Goal: Find specific page/section: Find specific page/section

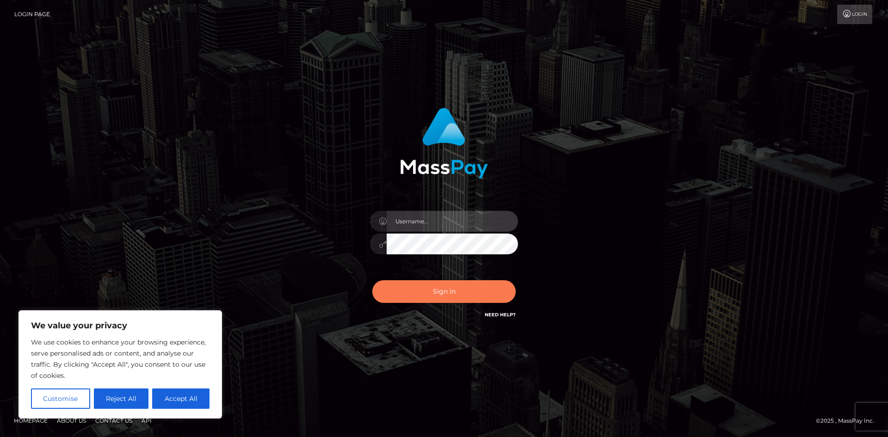
type input "hello.feetfinder"
click at [451, 290] on button "Sign in" at bounding box center [443, 291] width 143 height 23
click at [451, 290] on div "Sign in Need Help?" at bounding box center [444, 295] width 162 height 41
type input "hello.feetfinder"
click at [436, 295] on button "Sign in" at bounding box center [443, 291] width 143 height 23
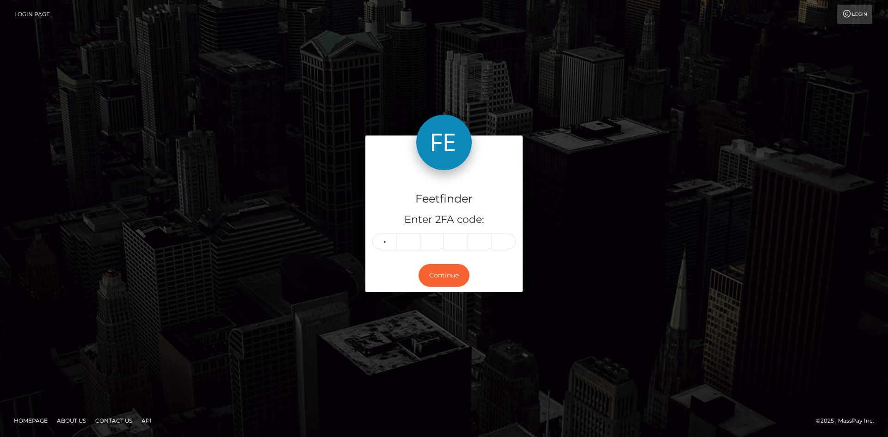
type input "9"
type input "5"
type input "1"
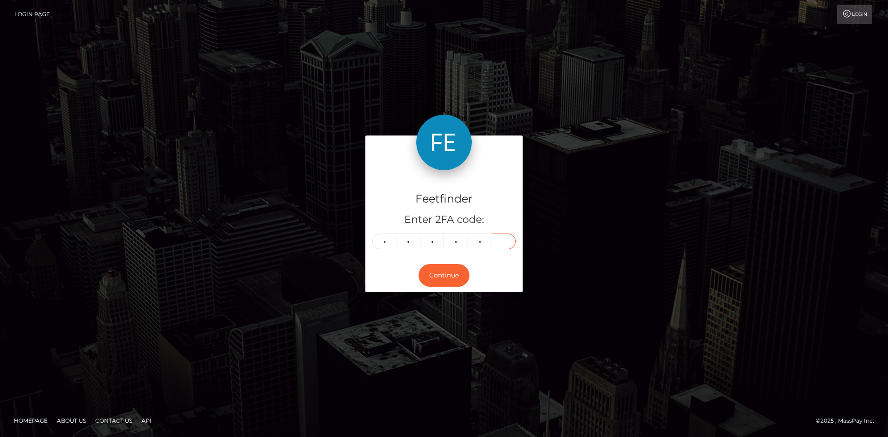
type input "6"
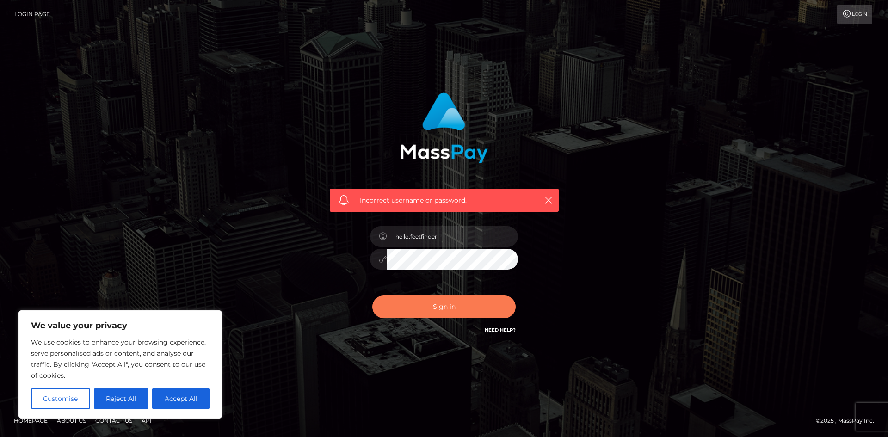
click at [452, 308] on button "Sign in" at bounding box center [443, 307] width 143 height 23
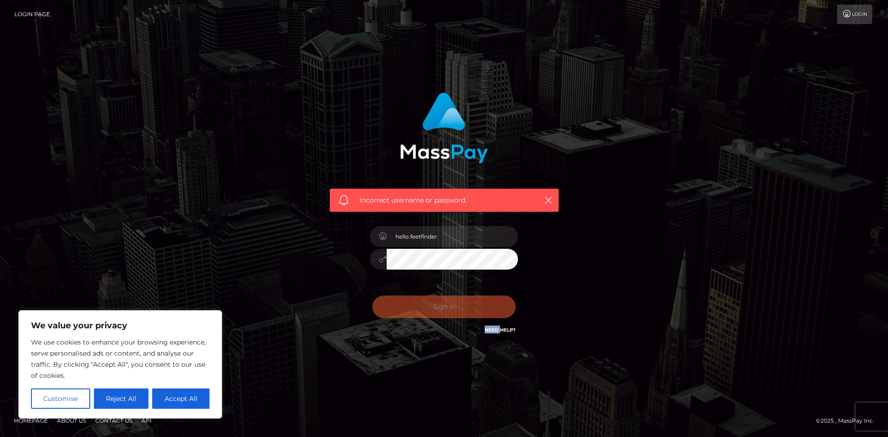
click at [452, 308] on div "Sign in Need Help?" at bounding box center [444, 310] width 162 height 41
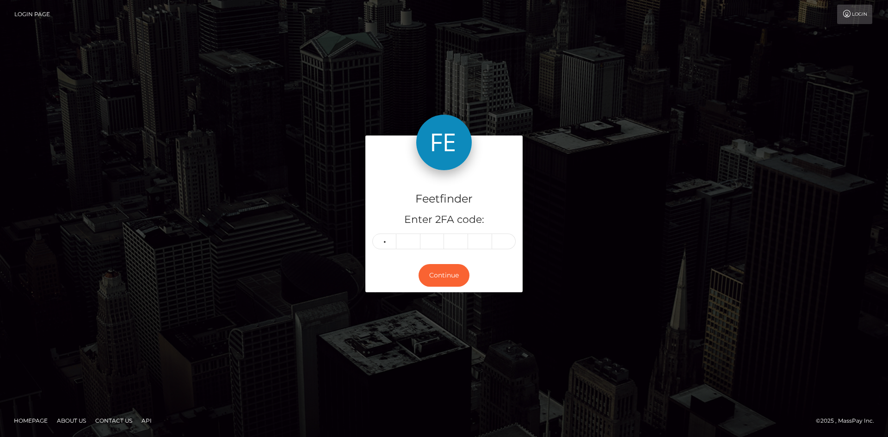
type input "8"
type input "5"
type input "3"
type input "8"
type input "2"
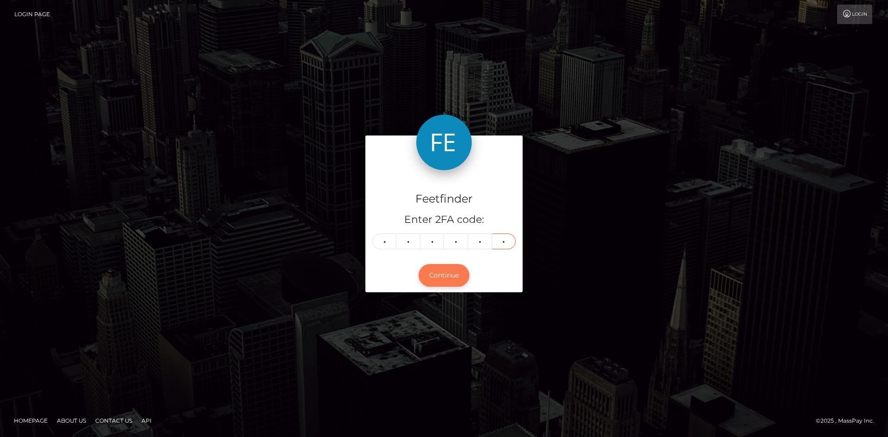
type input "2"
click at [457, 275] on button "Continue" at bounding box center [444, 275] width 51 height 23
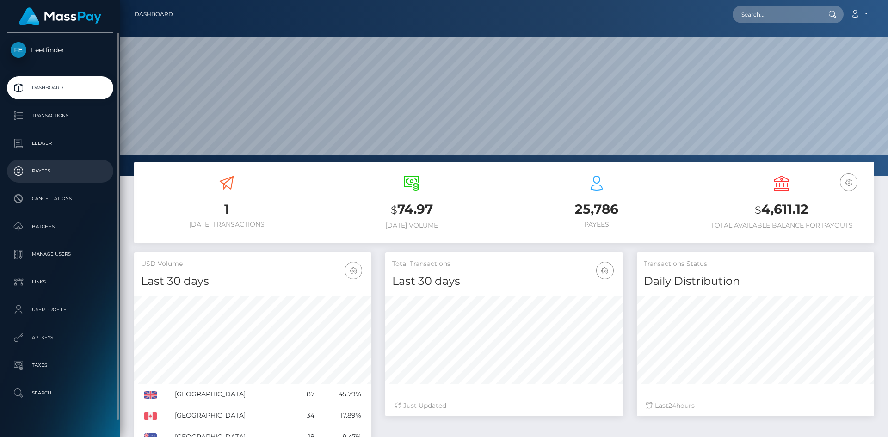
click at [56, 171] on p "Payees" at bounding box center [60, 171] width 99 height 14
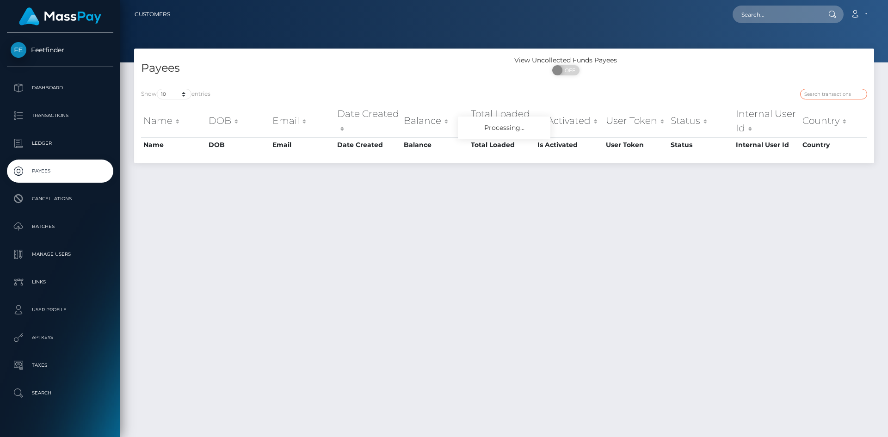
click at [847, 96] on input "search" at bounding box center [834, 94] width 67 height 11
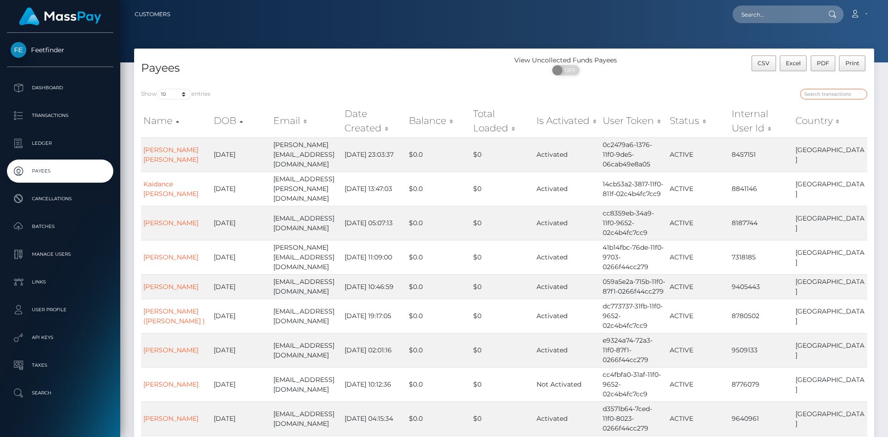
paste input "6249c9d9-6e42-11f0-87f1-0266f44cc279"
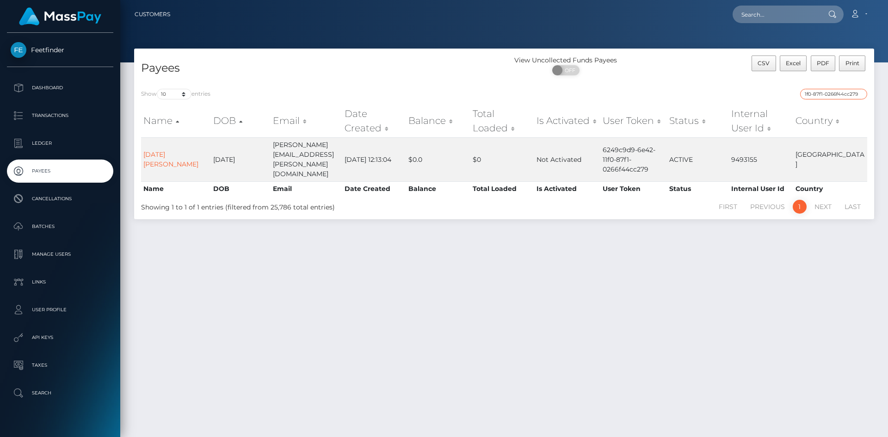
type input "6249c9d9-6e42-11f0-87f1-0266f44cc279"
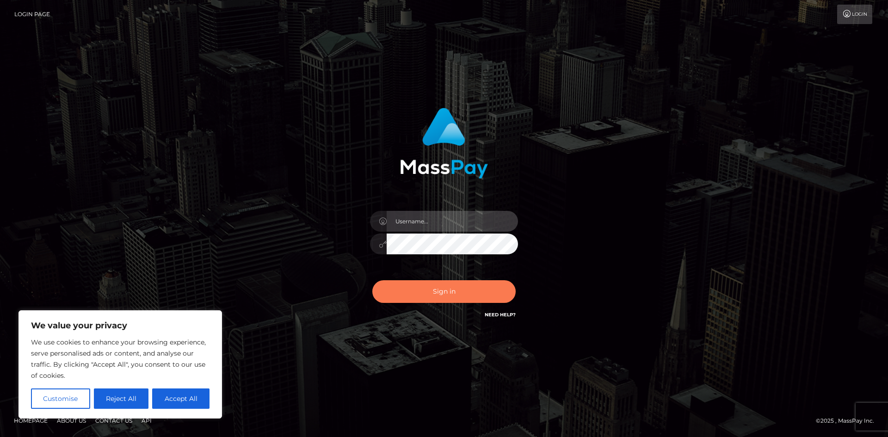
type input "hello.feetfinder"
click at [452, 296] on button "Sign in" at bounding box center [443, 291] width 143 height 23
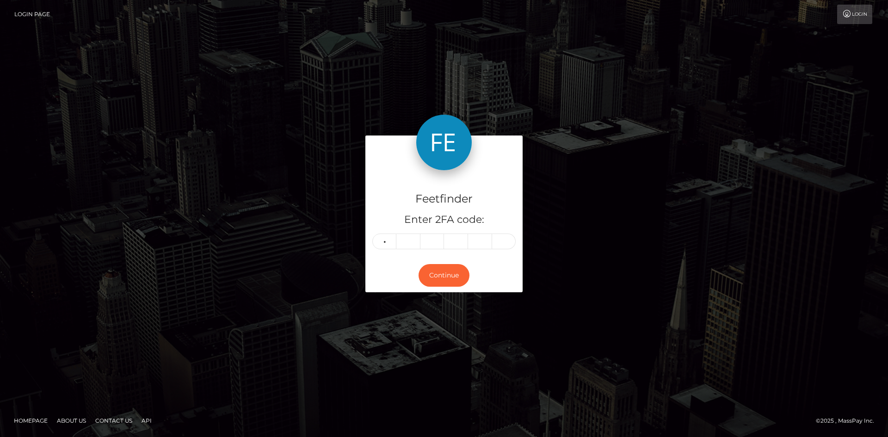
type input "1"
type input "0"
type input "9"
type input "3"
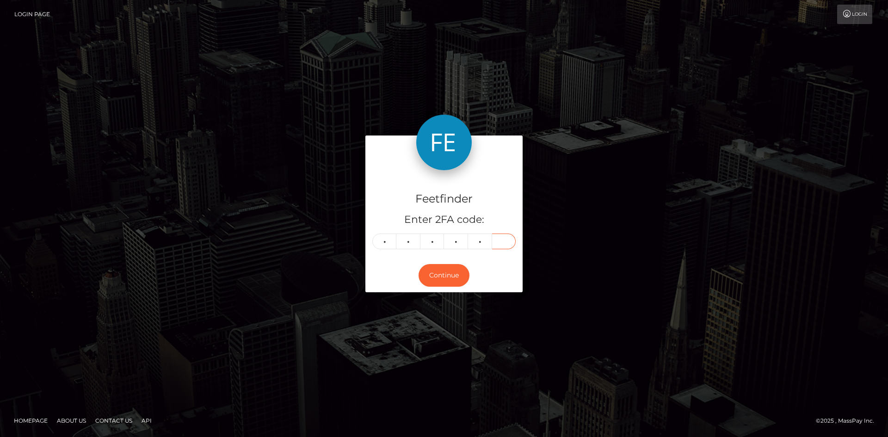
type input "9"
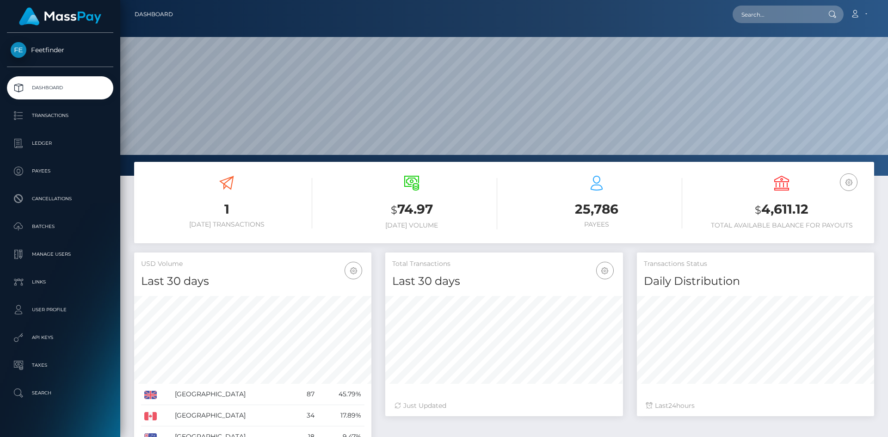
scroll to position [164, 238]
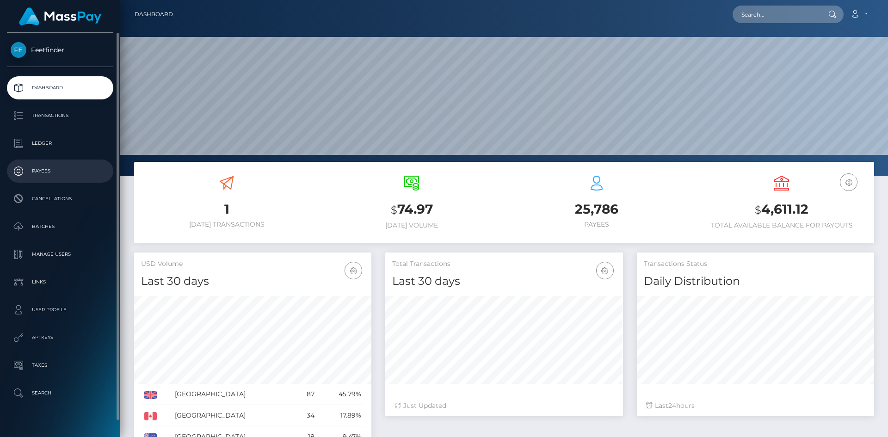
click at [53, 174] on p "Payees" at bounding box center [60, 171] width 99 height 14
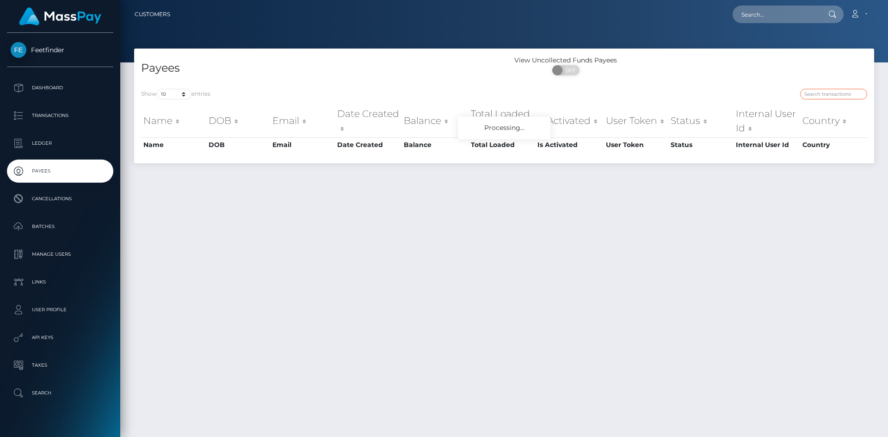
click at [837, 95] on input "search" at bounding box center [834, 94] width 67 height 11
paste input "e9ba1b58-7a1e-11f0-8023-0266f44cc279"
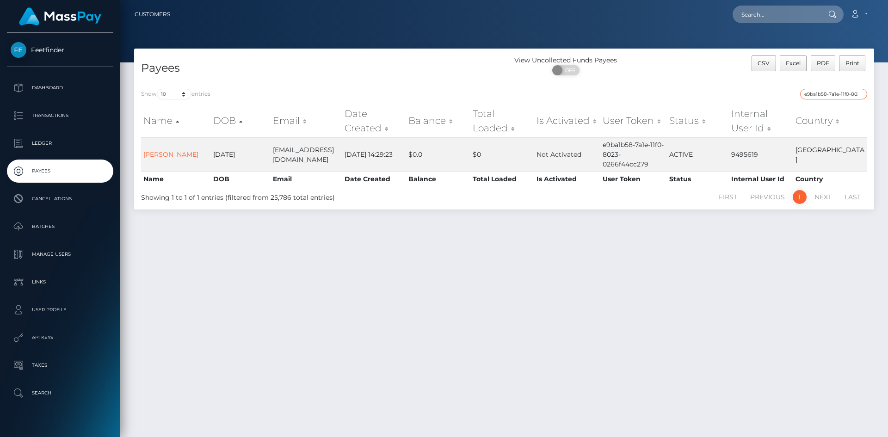
click at [844, 96] on input "e9ba1b58-7a1e-11f0-8023-0266f44cc279" at bounding box center [834, 94] width 67 height 11
click at [844, 95] on input "e9ba1b58-7a1e-11f0-8023-0266f44cc279" at bounding box center [834, 94] width 67 height 11
paste input "5d07e1d-84fb"
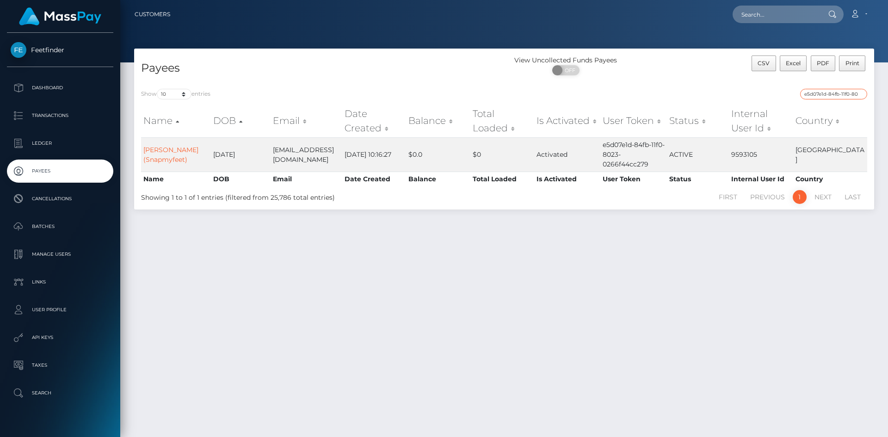
click at [838, 95] on input "e5d07e1d-84fb-11f0-8023-0266f44cc279" at bounding box center [834, 94] width 67 height 11
paste input "bfad2c64-8284"
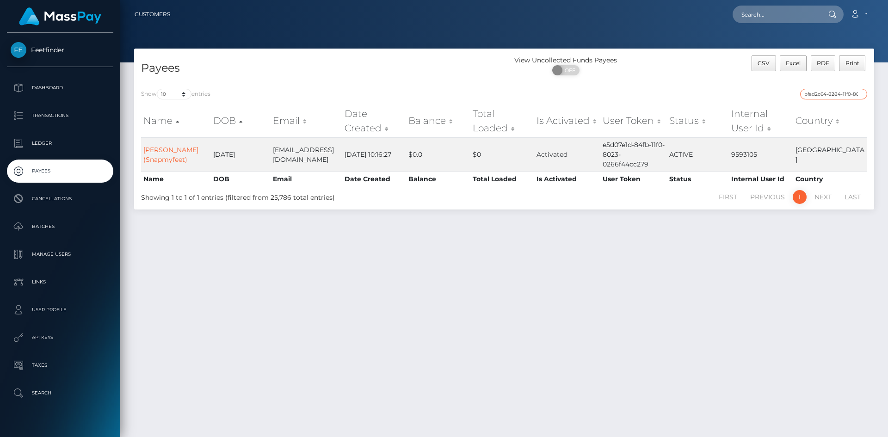
scroll to position [0, 42]
type input "bfad2c64-8284-11f0-8023-0266f44cc279"
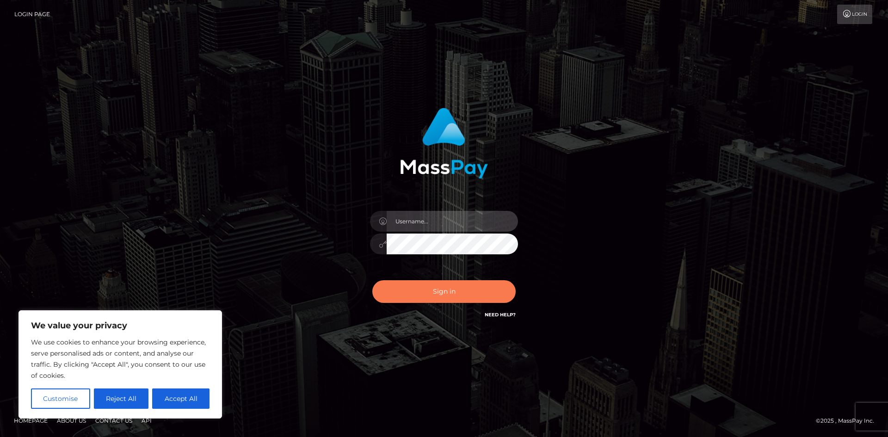
type input "hello.feetfinder"
click at [445, 290] on button "Sign in" at bounding box center [443, 291] width 143 height 23
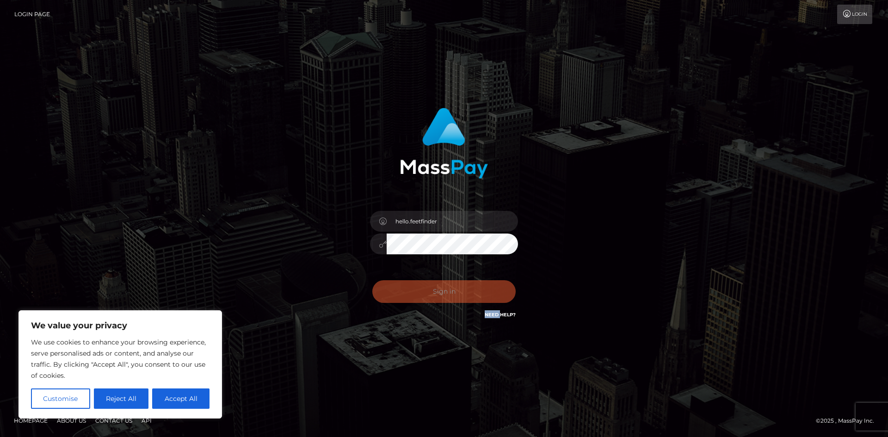
click at [445, 290] on div "Sign in Need Help?" at bounding box center [444, 295] width 162 height 41
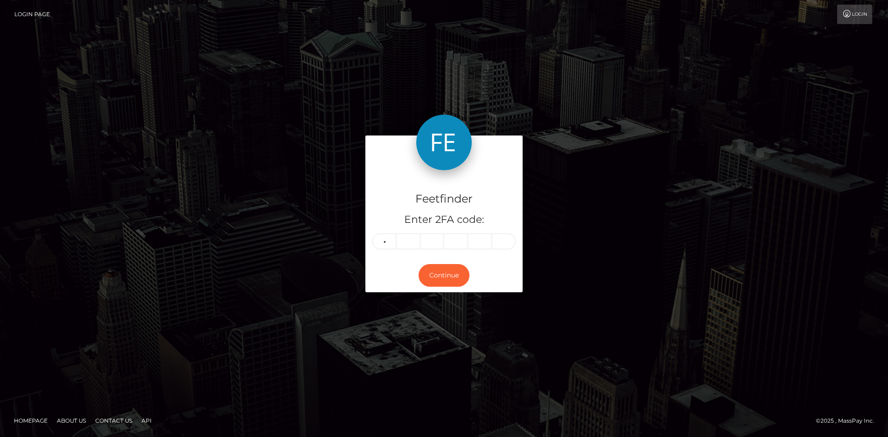
type input "1"
type input "4"
type input "7"
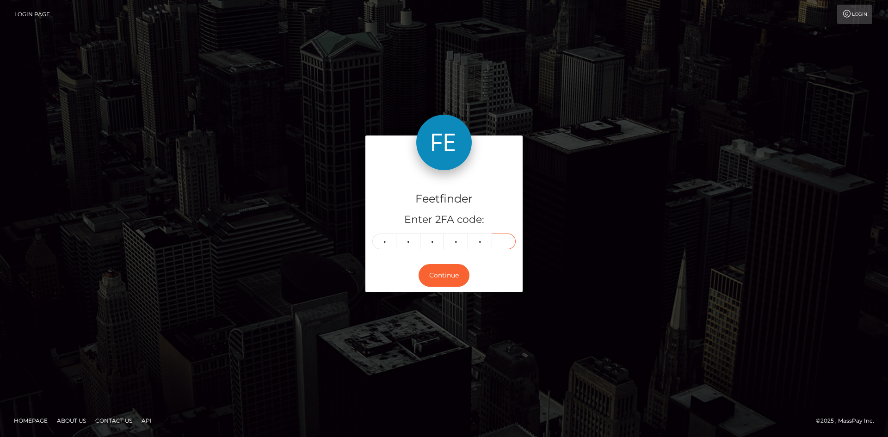
type input "0"
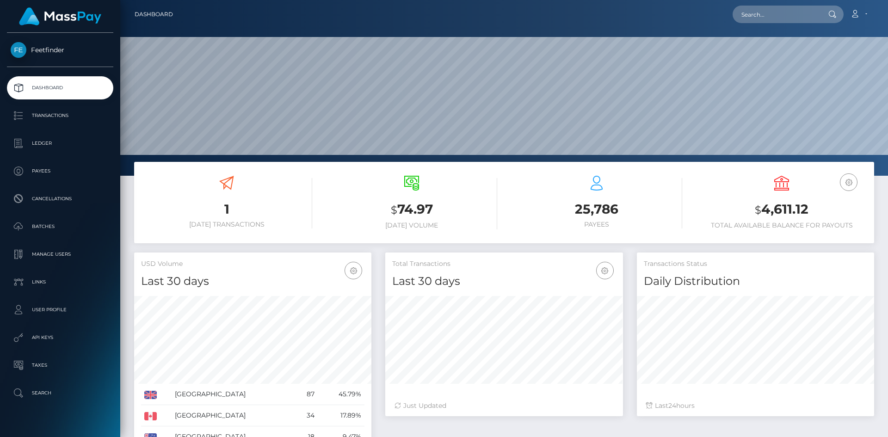
scroll to position [164, 238]
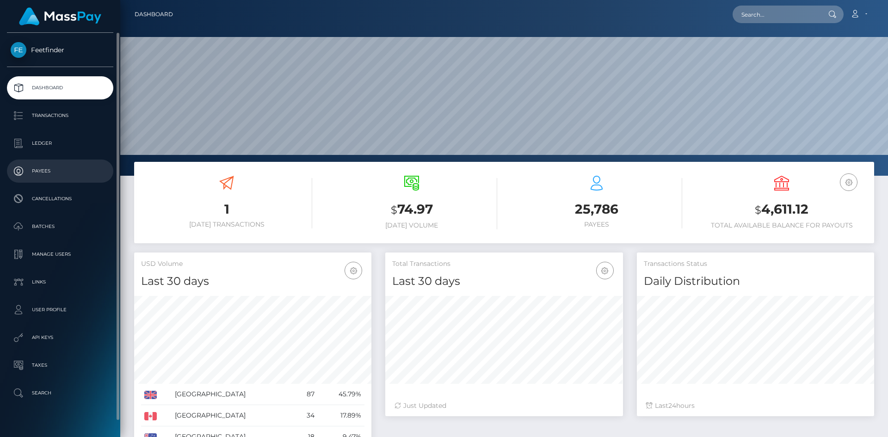
click at [62, 177] on p "Payees" at bounding box center [60, 171] width 99 height 14
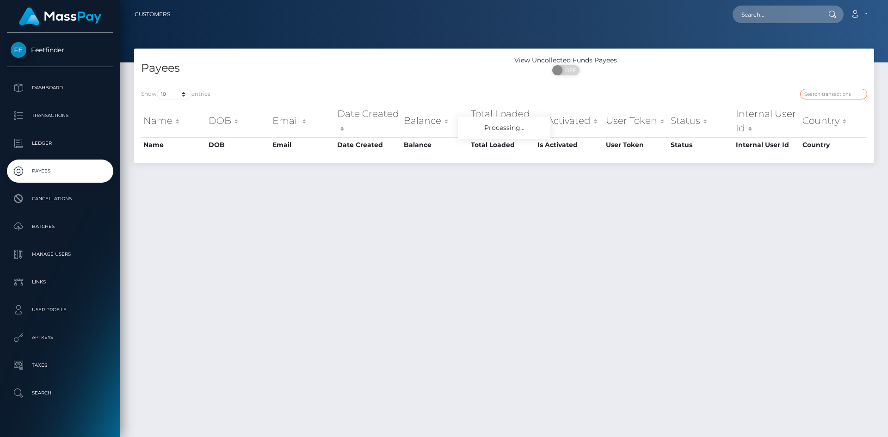
click at [825, 93] on input "search" at bounding box center [834, 94] width 67 height 11
paste input "22d60b04-6218-11f0-b1fb-02a8c2768cb9"
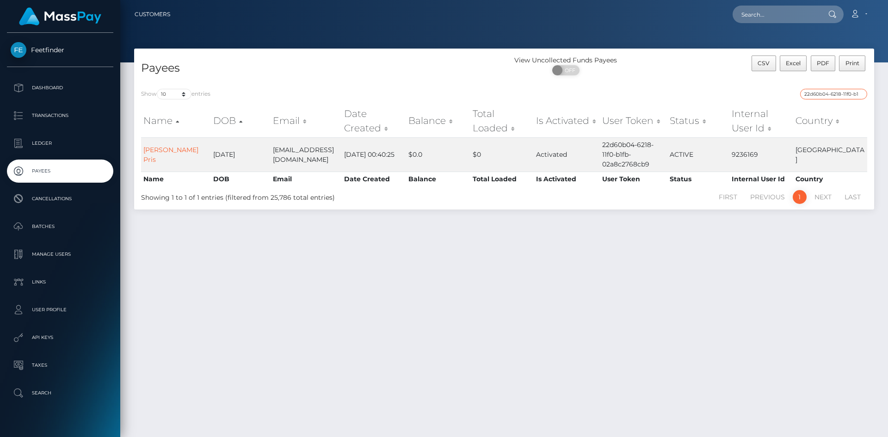
click at [834, 93] on input "22d60b04-6218-11f0-b1fb-02a8c2768cb9" at bounding box center [834, 94] width 67 height 11
click at [834, 92] on input "22d60b04-6218-11f0-b1fb-02a8c2768cb9" at bounding box center [834, 94] width 67 height 11
paste input "a0ccd205-7e64-11f0-8023-0266f44cc27"
click at [835, 87] on div "Show 10 25 50 100 250 entries a0ccd205-7e64-11f0-8023-0266f44cc279 Name DOB Ema…" at bounding box center [504, 146] width 740 height 128
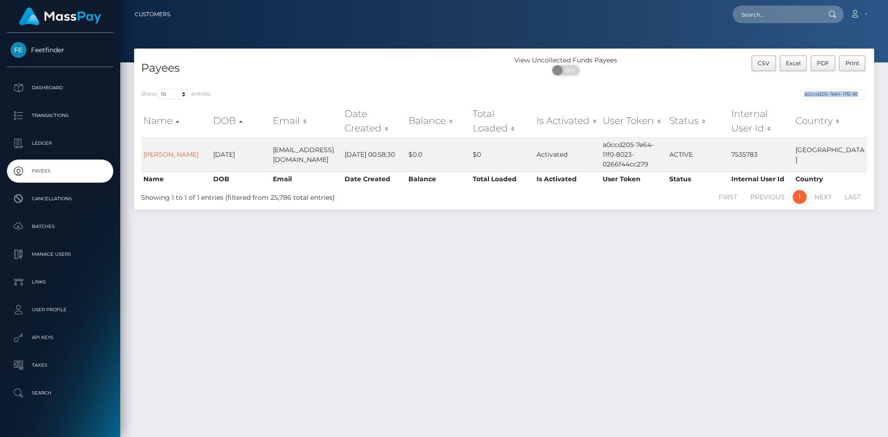
click at [835, 87] on div "Show 10 25 50 100 250 entries a0ccd205-7e64-11f0-8023-0266f44cc279 Name DOB Ema…" at bounding box center [504, 146] width 740 height 128
click at [842, 95] on input "a0ccd205-7e64-11f0-8023-0266f44cc279" at bounding box center [834, 94] width 67 height 11
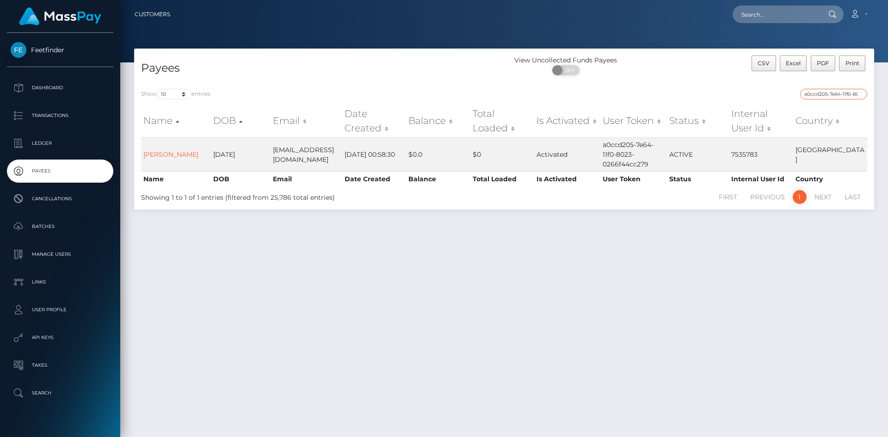
click at [842, 95] on input "a0ccd205-7e64-11f0-8023-0266f44cc279" at bounding box center [834, 94] width 67 height 11
paste input "113af655-7298-11f0-87f1"
type input "113af655-7298-11f0-87f1-0266f44cc279"
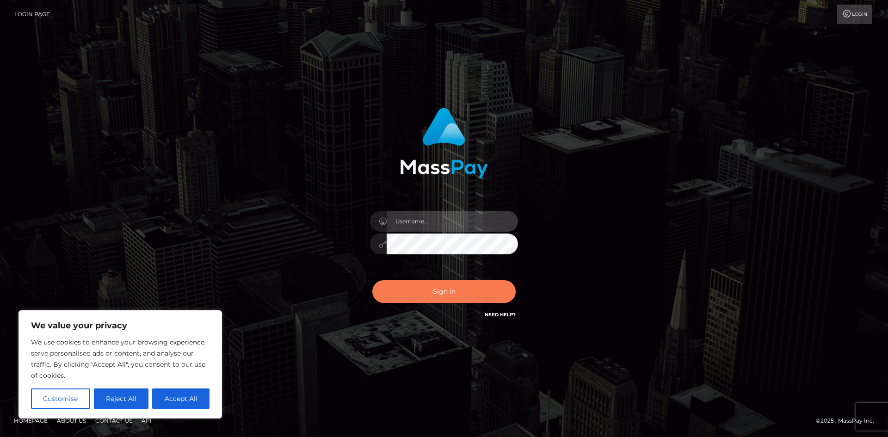
type input "hello.feetfinder"
click at [464, 285] on button "Sign in" at bounding box center [443, 291] width 143 height 23
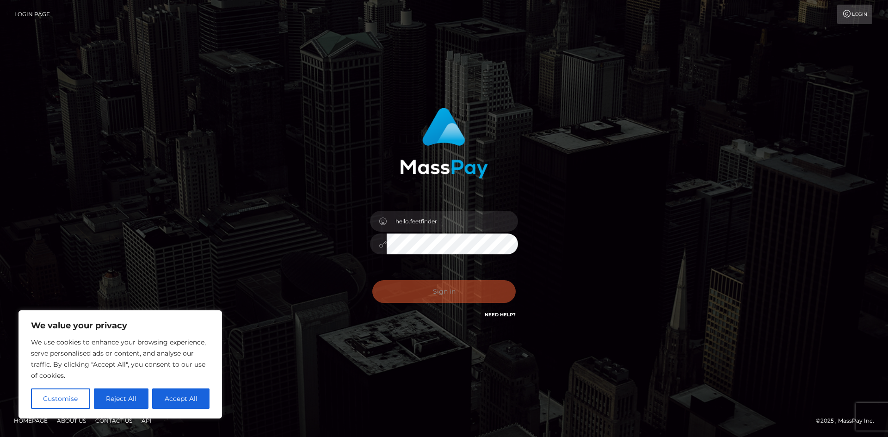
click at [464, 283] on div "Sign in Need Help?" at bounding box center [444, 295] width 162 height 41
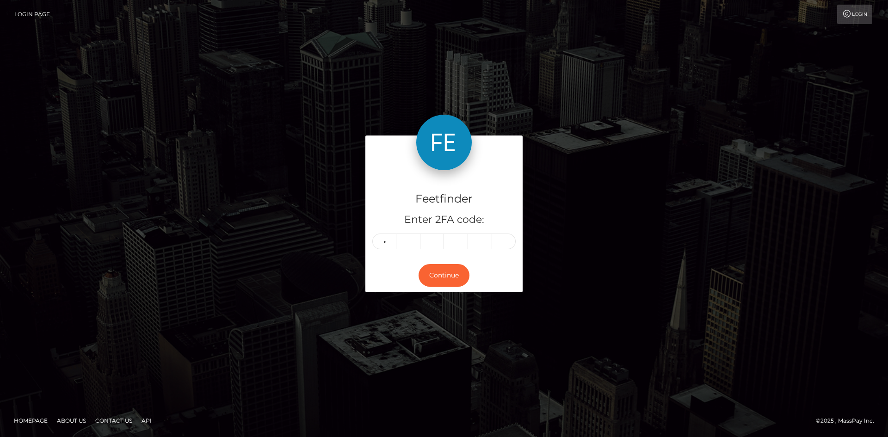
type input "1"
type input "3"
type input "7"
type input "5"
type input "8"
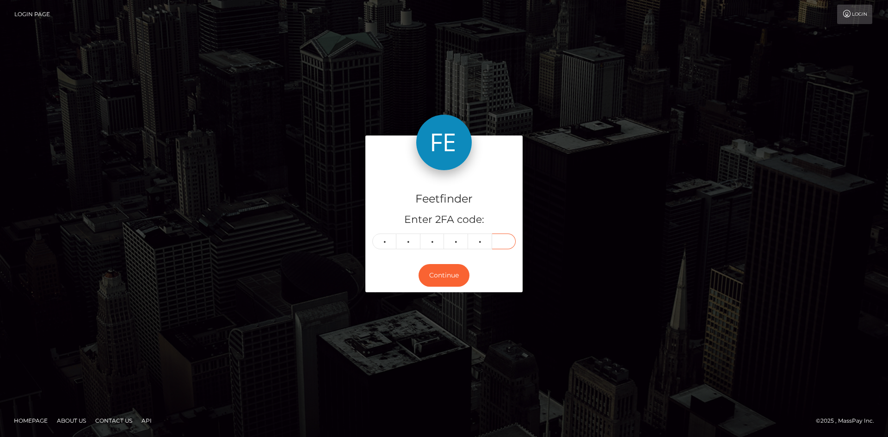
type input "5"
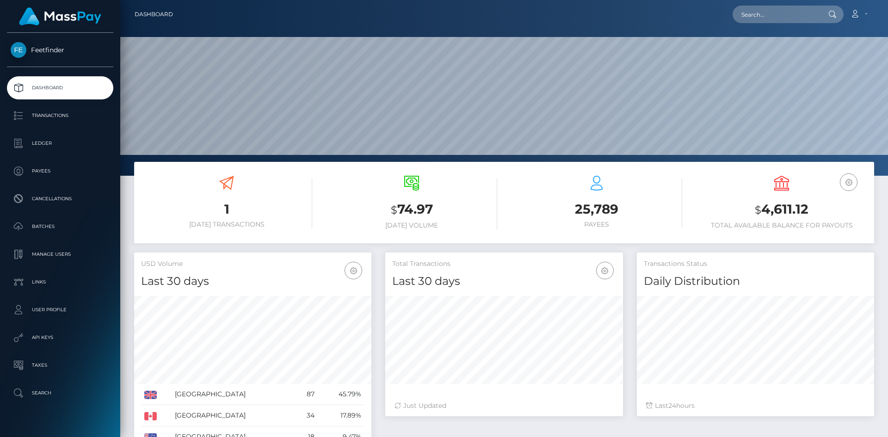
scroll to position [164, 238]
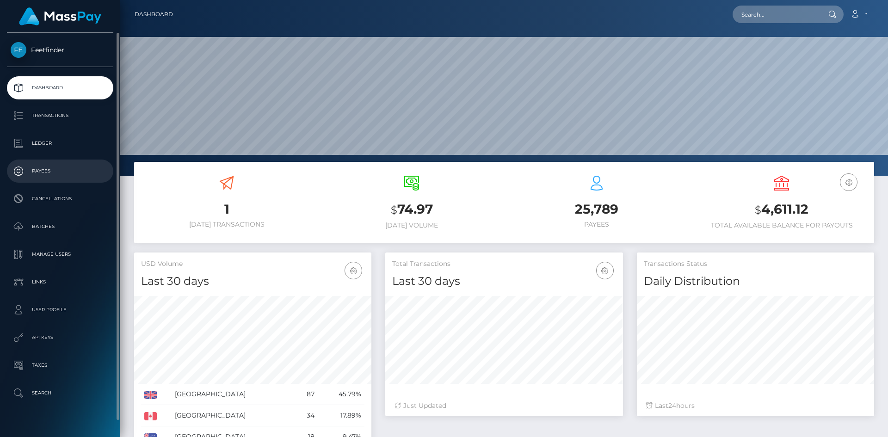
click at [56, 175] on p "Payees" at bounding box center [60, 171] width 99 height 14
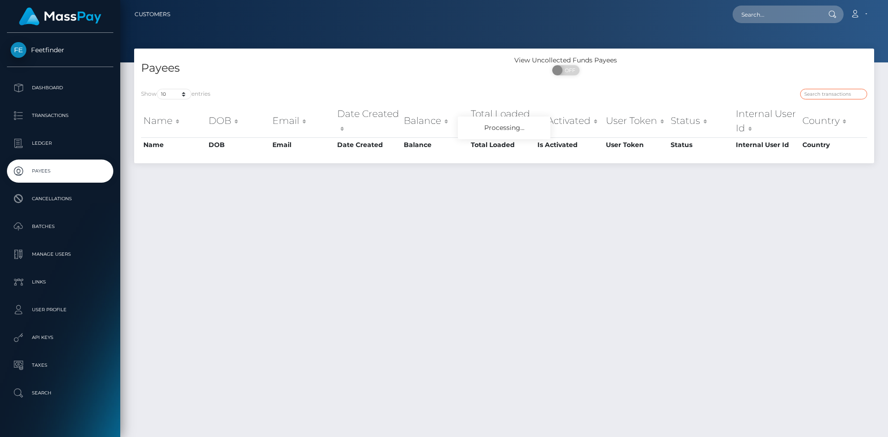
click at [840, 93] on input "search" at bounding box center [834, 94] width 67 height 11
paste input "ce4b053d-801e-11f0-8023-0266f44cc279"
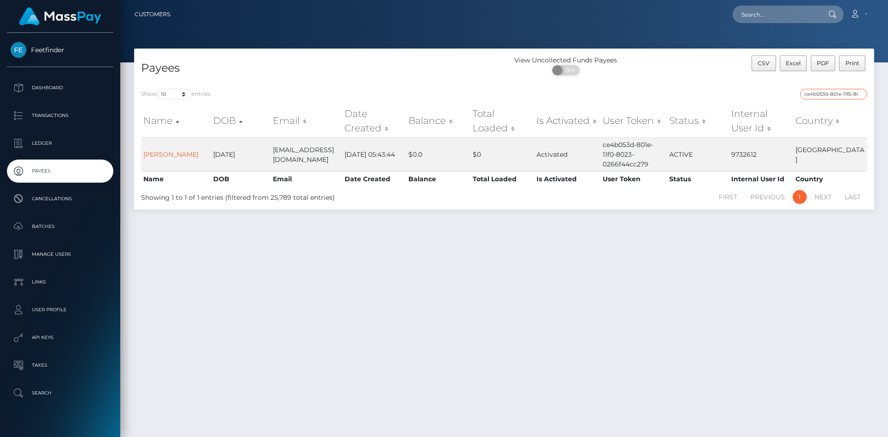
click at [843, 96] on input "ce4b053d-801e-11f0-8023-0266f44cc279" at bounding box center [834, 94] width 67 height 11
paste input "ebe56fba-858a"
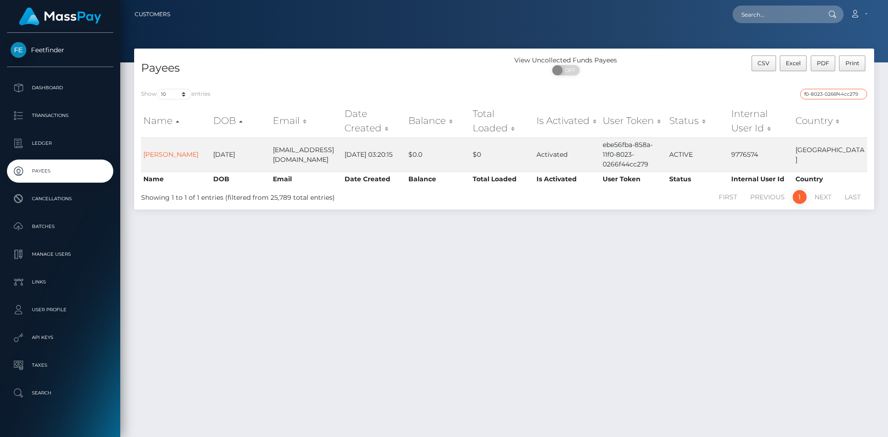
type input "ebe56fba-858a-11f0-8023-0266f44cc279"
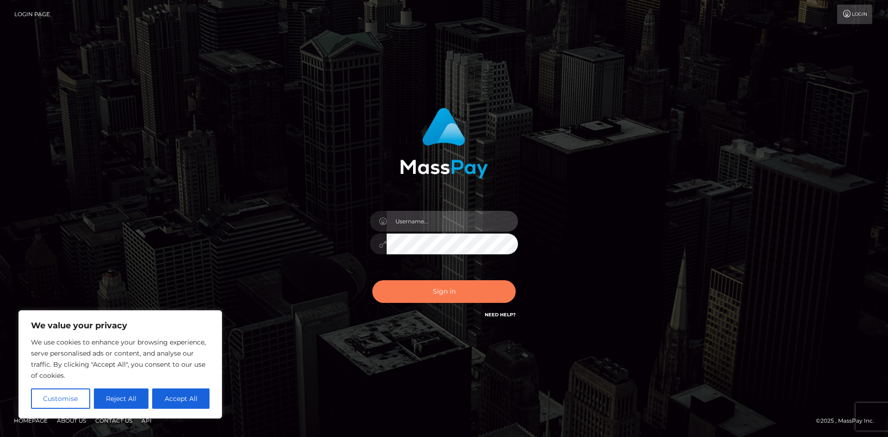
type input "hello.feetfinder"
click at [445, 292] on button "Sign in" at bounding box center [443, 291] width 143 height 23
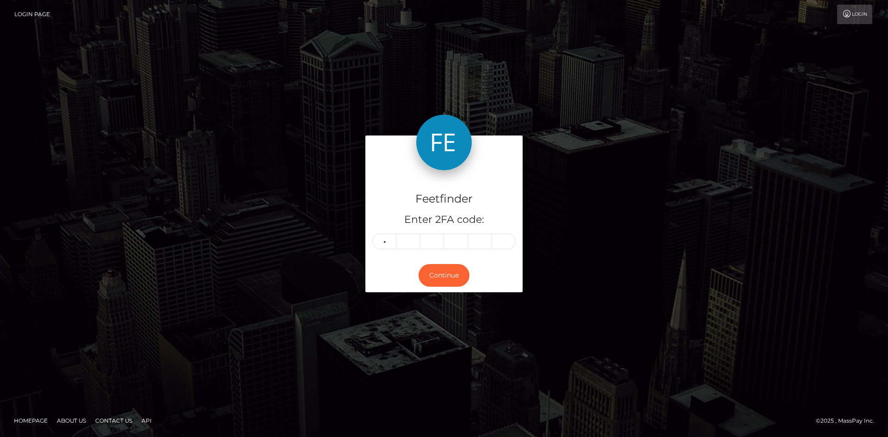
type input "5"
type input "4"
type input "5"
type input "2"
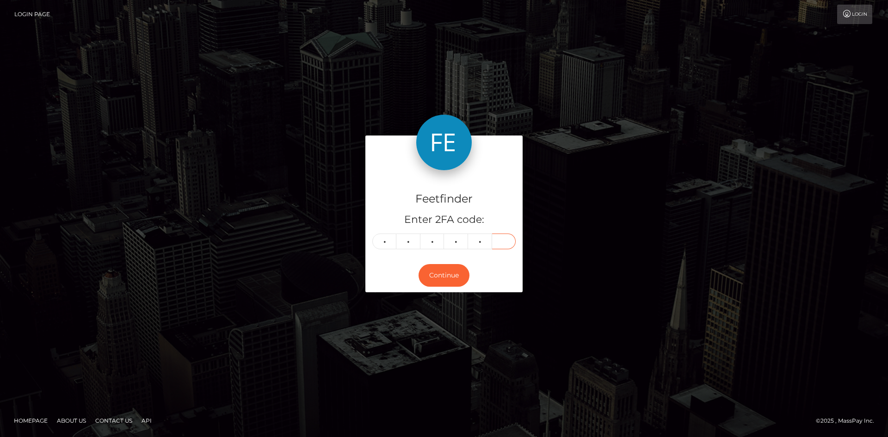
type input "8"
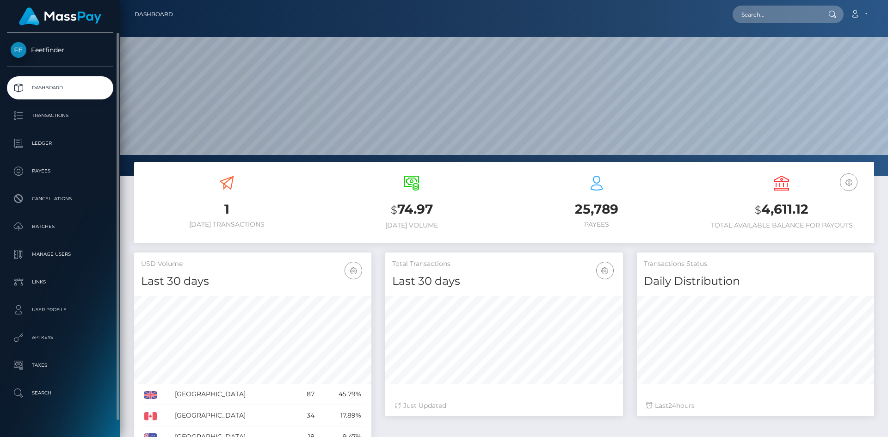
scroll to position [164, 238]
click at [47, 171] on p "Payees" at bounding box center [60, 171] width 99 height 14
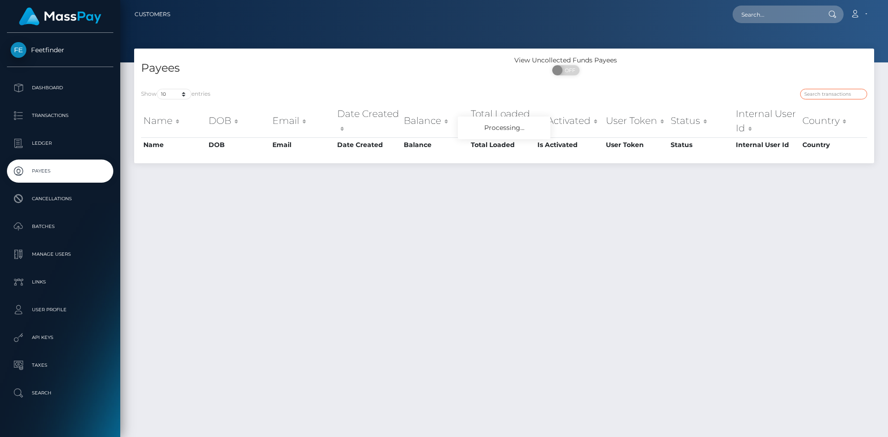
click at [836, 96] on input "search" at bounding box center [834, 94] width 67 height 11
paste input "1bb4e594-8503-11f0-8023-0266f44cc279"
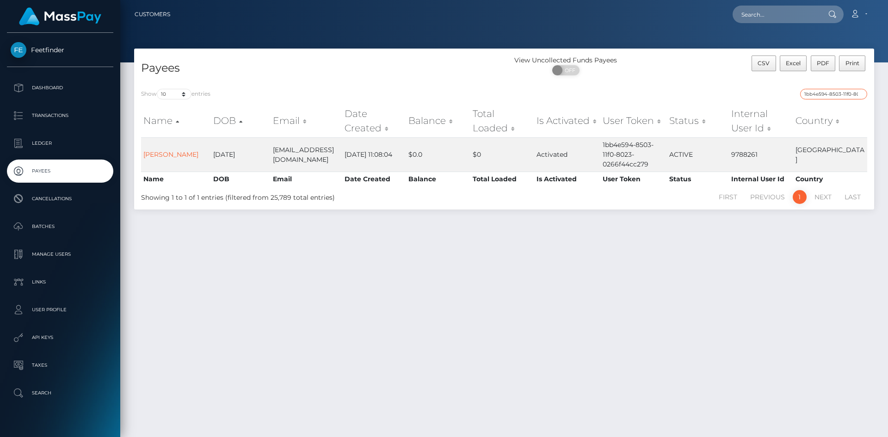
click at [844, 96] on input "1bb4e594-8503-11f0-8023-0266f44cc279" at bounding box center [834, 94] width 67 height 11
paste input "4b089c46-8505"
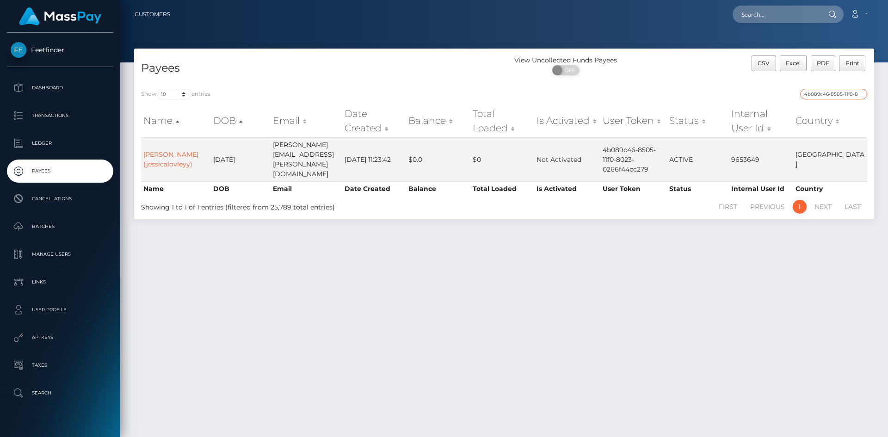
click at [843, 95] on input "4b089c46-8505-11f0-8023-0266f44cc279" at bounding box center [834, 94] width 67 height 11
click at [842, 95] on input "4b089c46-8505-11f0-8023-0266f44cc279" at bounding box center [834, 94] width 67 height 11
click at [840, 95] on input "4b089c46-8505-11f0-8023-0266f44cc279" at bounding box center [834, 94] width 67 height 11
click at [839, 95] on input "4b089c46-8505-11f0-8023-0266f44cc279" at bounding box center [834, 94] width 67 height 11
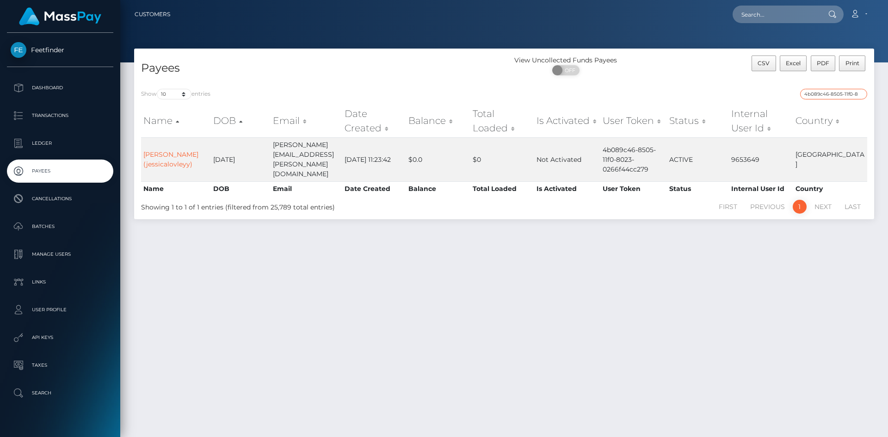
click at [839, 95] on input "4b089c46-8505-11f0-8023-0266f44cc279" at bounding box center [834, 94] width 67 height 11
paste input "b5892401-7e13"
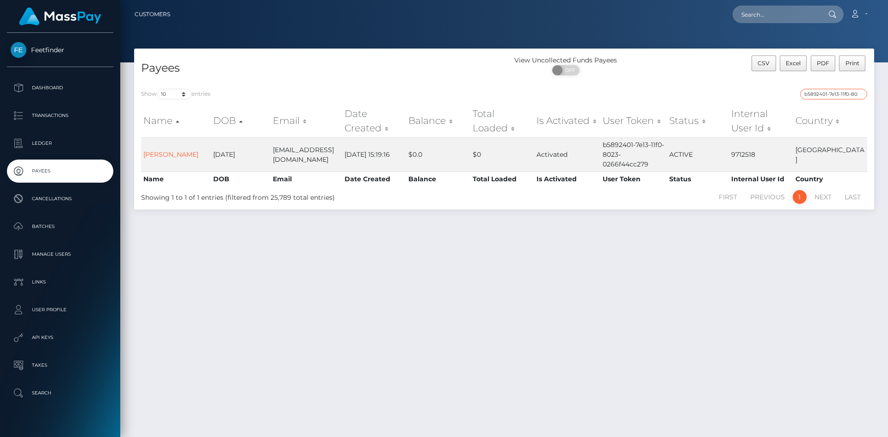
click at [838, 92] on input "b5892401-7e13-11f0-8023-0266f44cc279" at bounding box center [834, 94] width 67 height 11
click at [838, 93] on input "b5892401-7e13-11f0-8023-0266f44cc279" at bounding box center [834, 94] width 67 height 11
paste input "8eaba4f9-84c2"
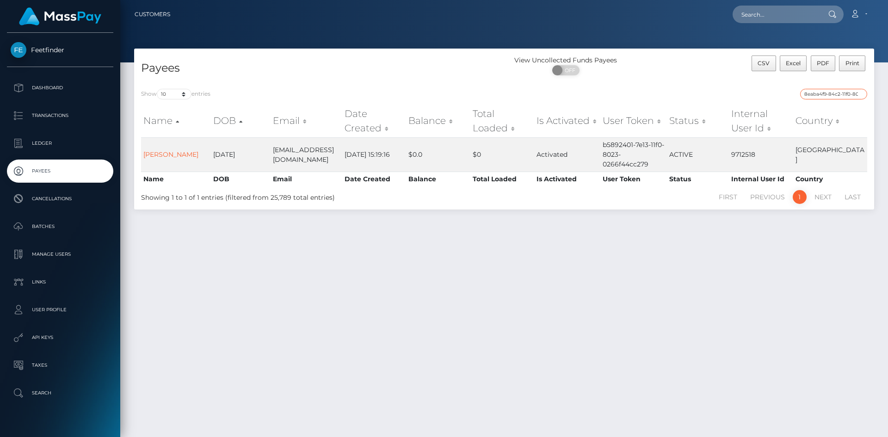
scroll to position [0, 41]
type input "8eaba4f9-84c2-11f0-8023-0266f44cc279"
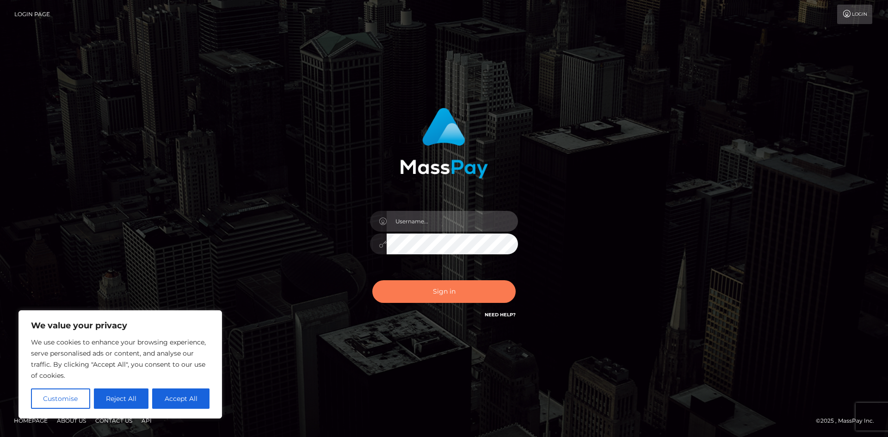
type input "hello.feetfinder"
click at [437, 284] on button "Sign in" at bounding box center [443, 291] width 143 height 23
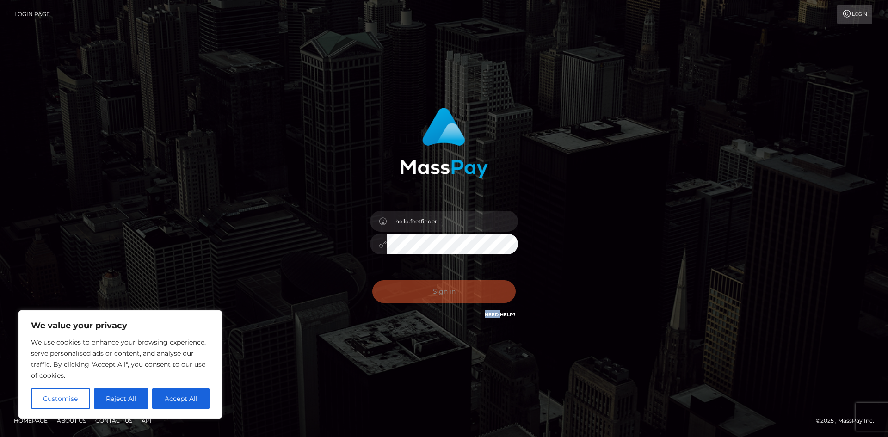
click at [438, 284] on div "Sign in Need Help?" at bounding box center [444, 295] width 162 height 41
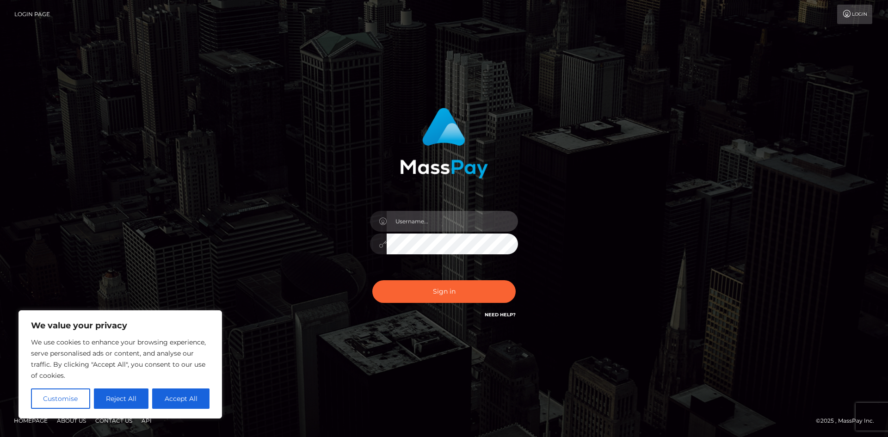
type input "hello.feetfinder"
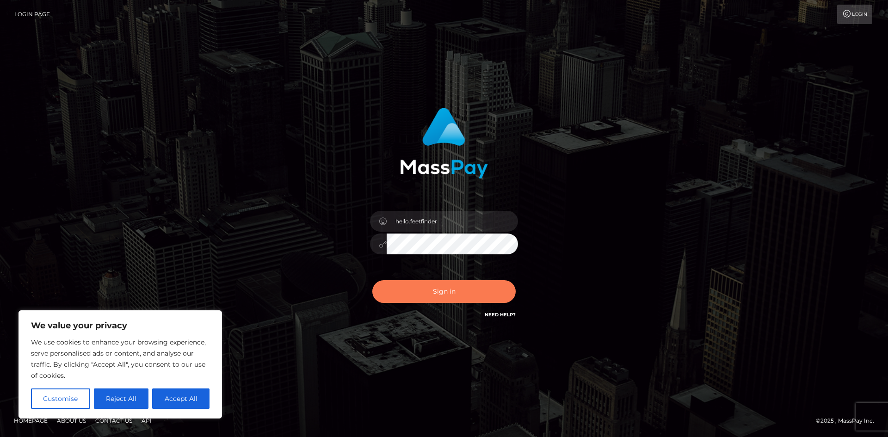
click at [466, 286] on button "Sign in" at bounding box center [443, 291] width 143 height 23
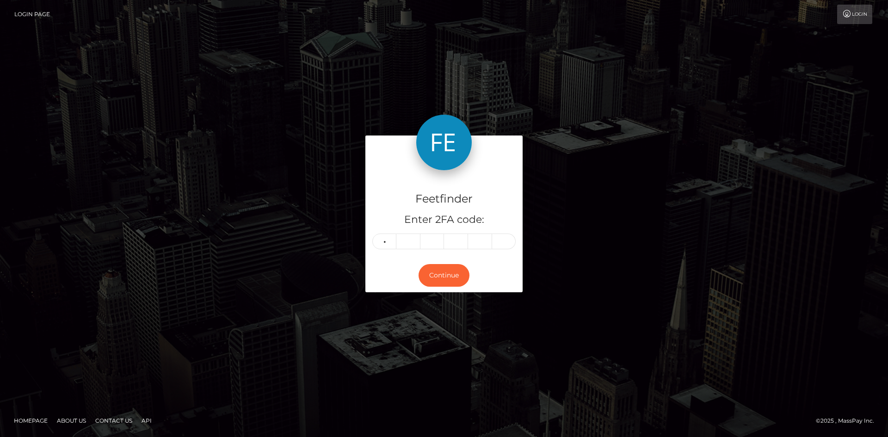
type input "0"
type input "1"
type input "5"
type input "0"
type input "4"
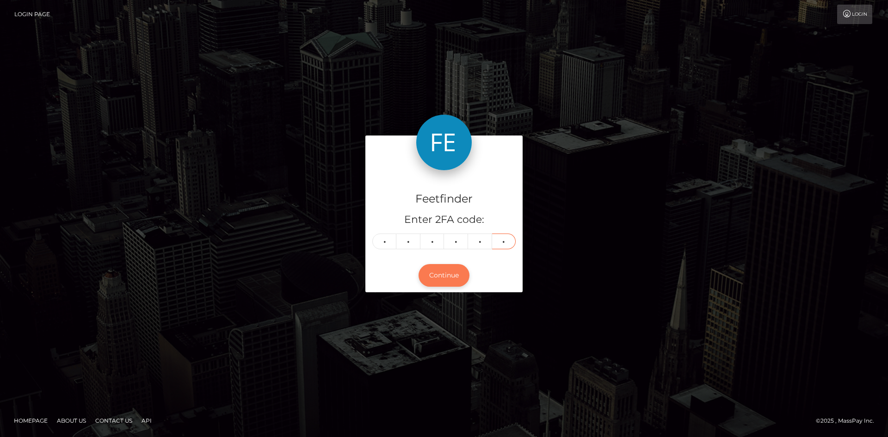
type input "5"
click at [456, 279] on button "Continue" at bounding box center [444, 275] width 51 height 23
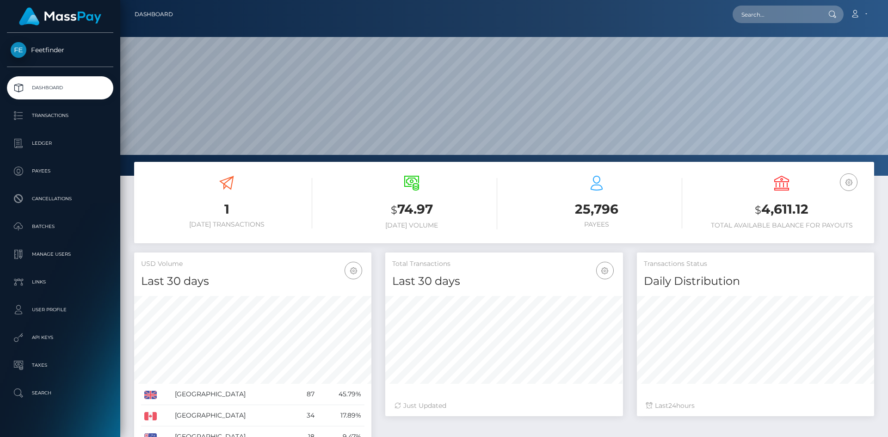
scroll to position [164, 238]
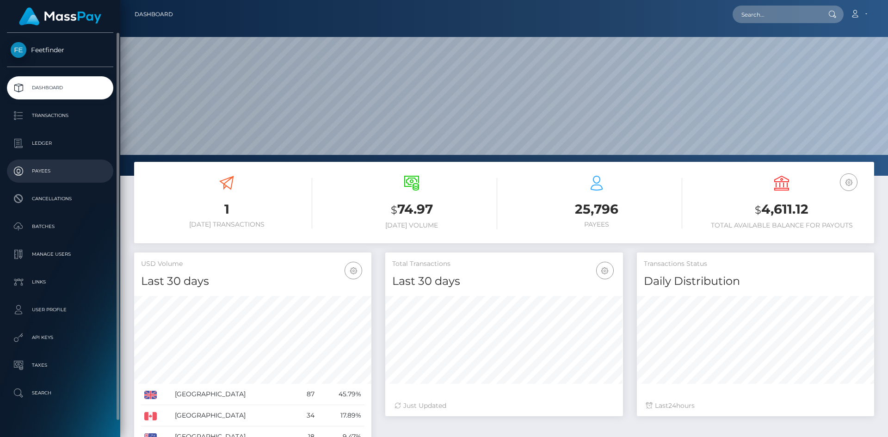
click at [56, 176] on p "Payees" at bounding box center [60, 171] width 99 height 14
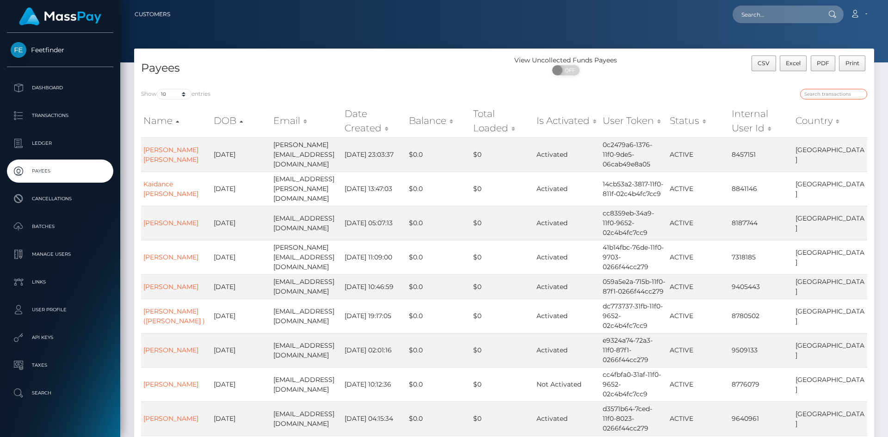
click at [839, 96] on input "search" at bounding box center [834, 94] width 67 height 11
paste input "32f784fc-708f-11f0-87f1-0266f44cc279"
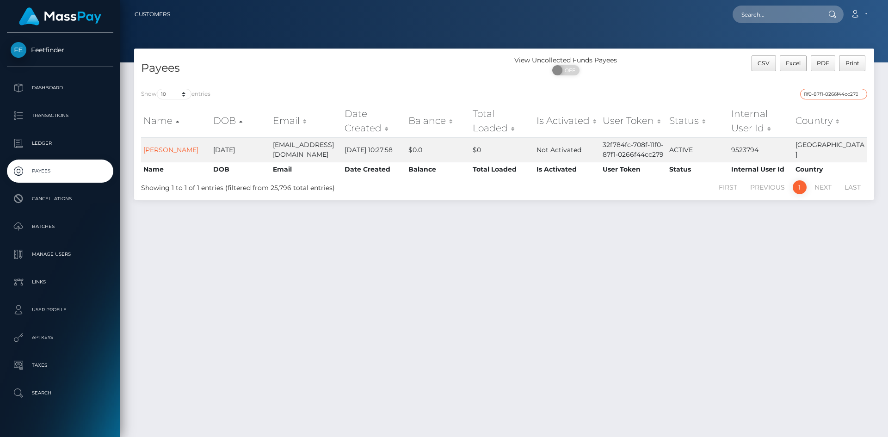
type input "32f784fc-708f-11f0-87f1-0266f44cc279"
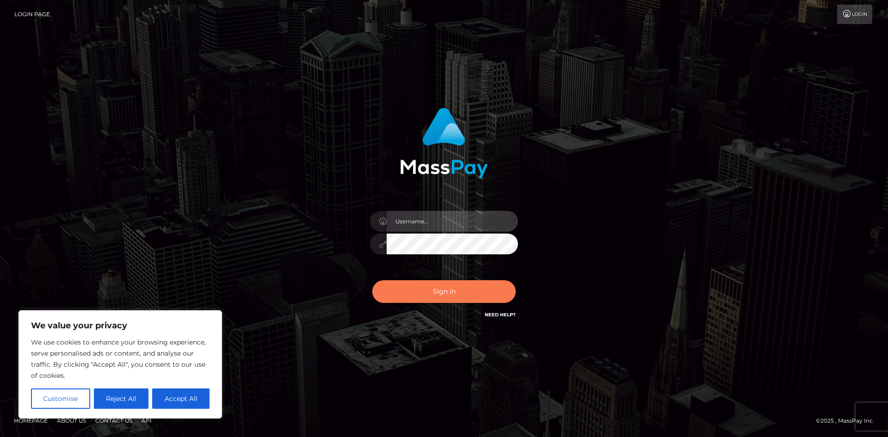
type input "hello.feetfinder"
click at [467, 289] on button "Sign in" at bounding box center [443, 291] width 143 height 23
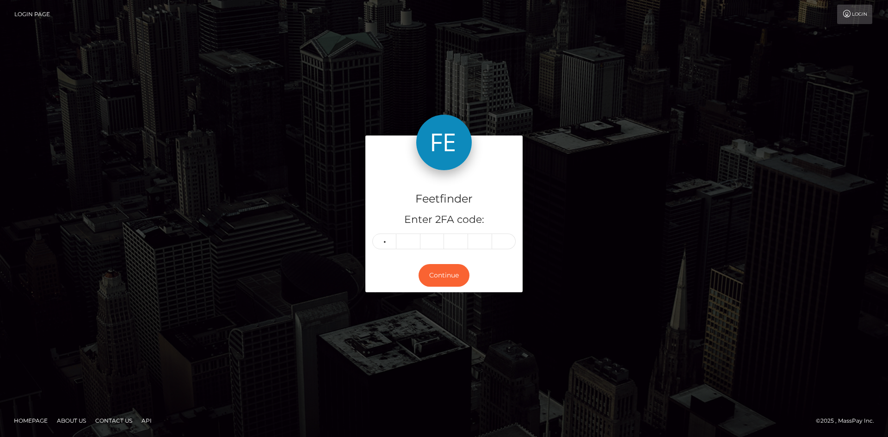
type input "5"
type input "3"
type input "6"
type input "1"
type input "4"
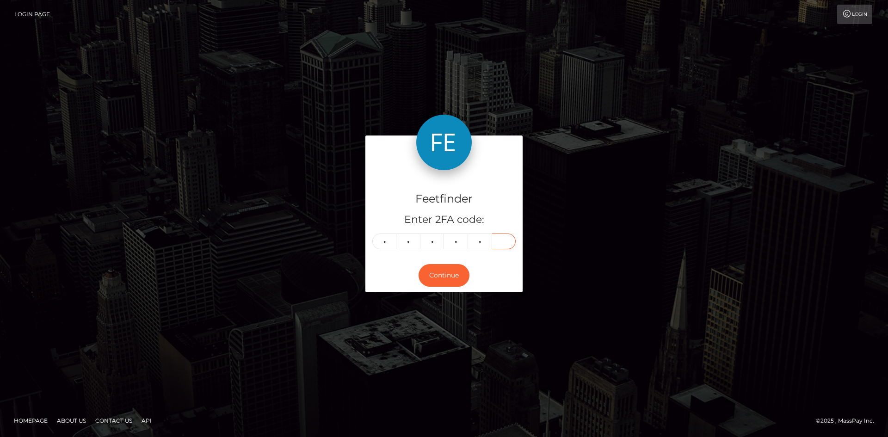
type input "2"
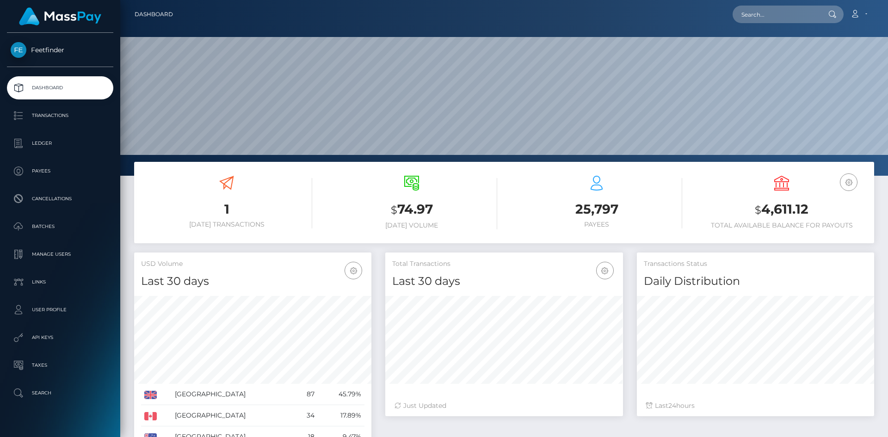
scroll to position [164, 238]
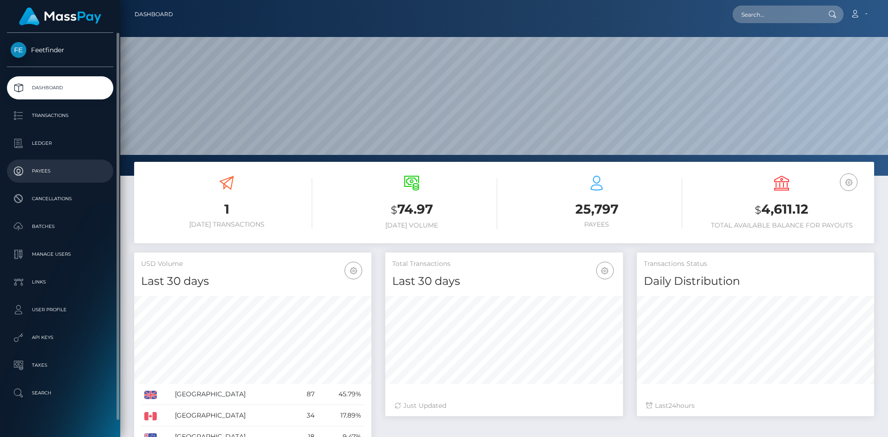
click at [49, 169] on p "Payees" at bounding box center [60, 171] width 99 height 14
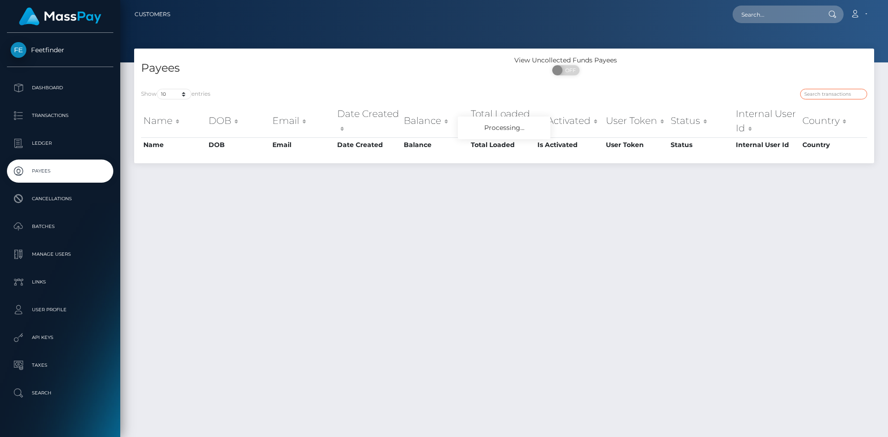
click at [840, 92] on input "search" at bounding box center [834, 94] width 67 height 11
paste input "9ac5c895-8614-11f0-8023-0266f44cc279"
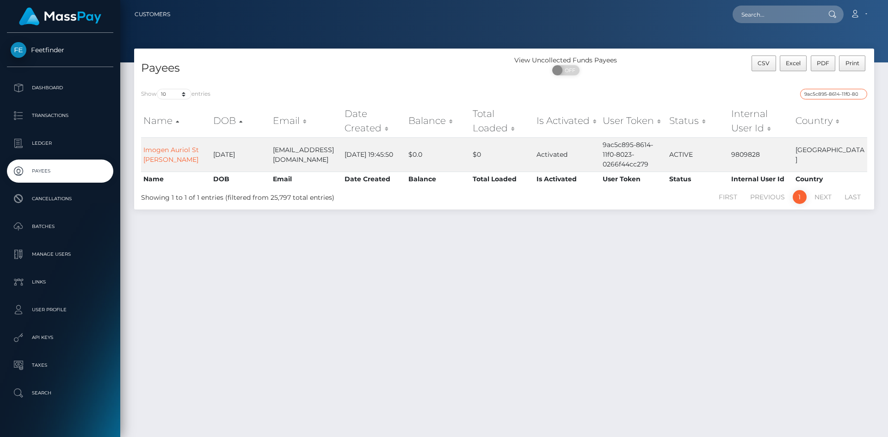
click at [827, 95] on input "9ac5c895-8614-11f0-8023-0266f44cc279" at bounding box center [834, 94] width 67 height 11
click at [826, 94] on input "9ac5c895-8614-11f0-8023-0266f44cc279" at bounding box center [834, 94] width 67 height 11
paste input "6e02c49b-84fb"
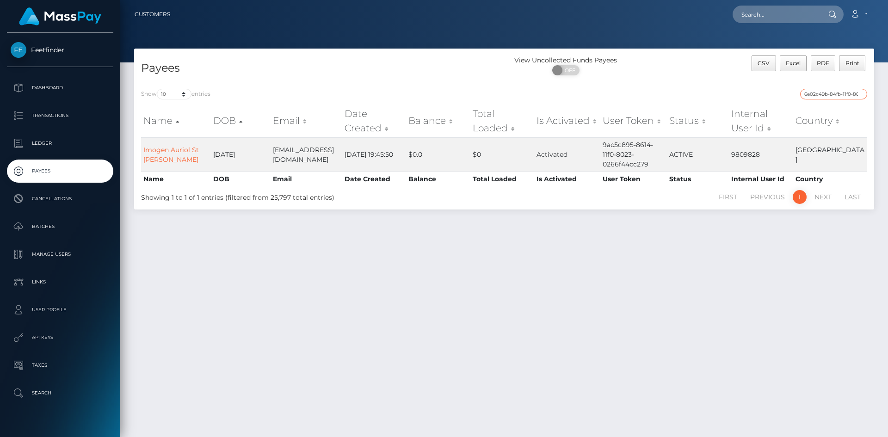
scroll to position [0, 42]
type input "6e02c49b-84fb-11f0-8023-0266f44cc279"
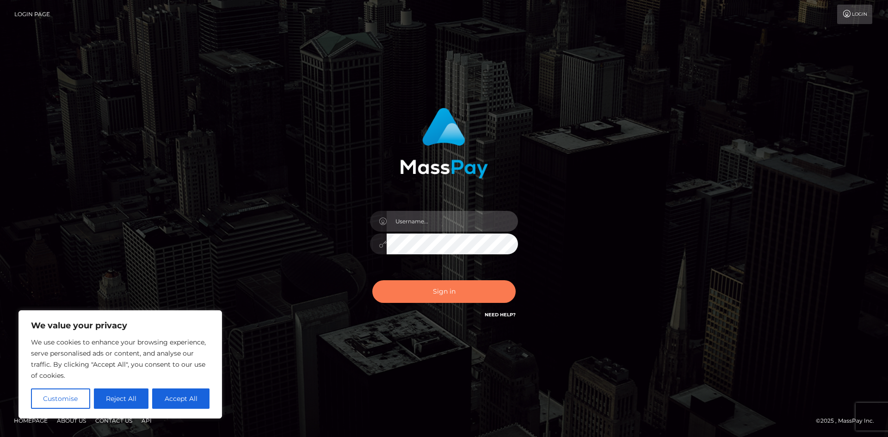
type input "hello.feetfinder"
click at [449, 288] on button "Sign in" at bounding box center [443, 291] width 143 height 23
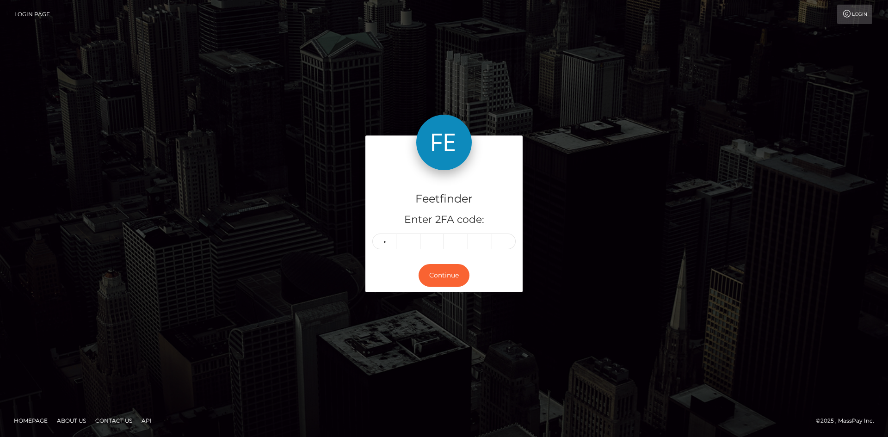
type input "8"
type input "5"
type input "0"
type input "9"
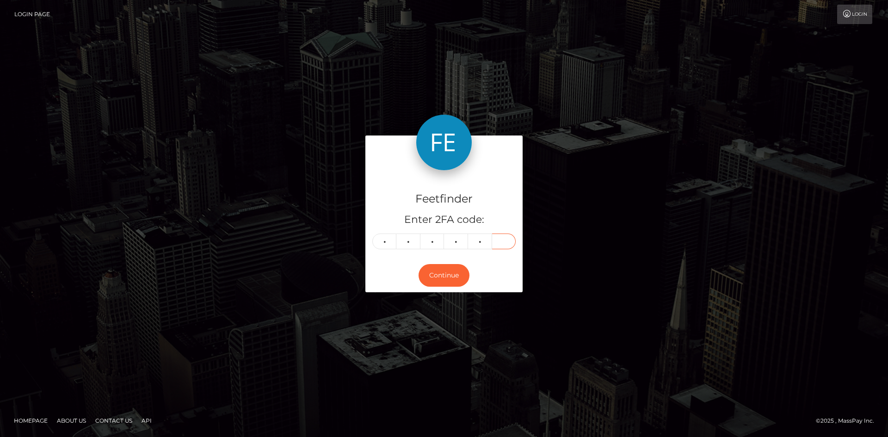
type input "9"
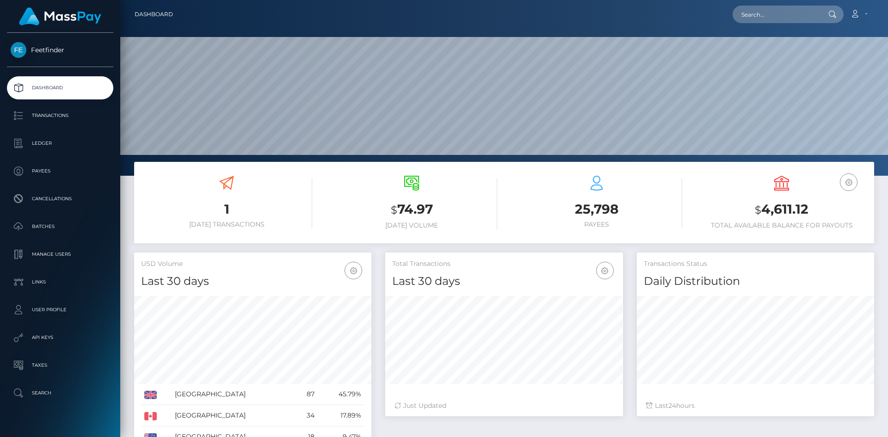
scroll to position [164, 238]
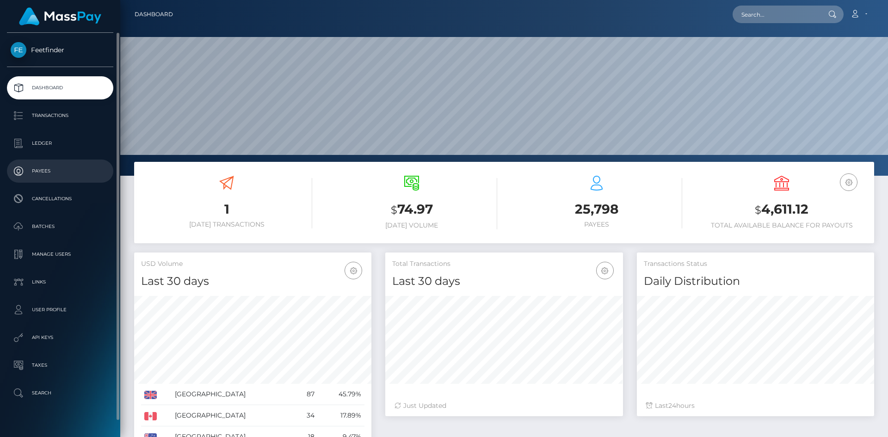
click at [43, 171] on p "Payees" at bounding box center [60, 171] width 99 height 14
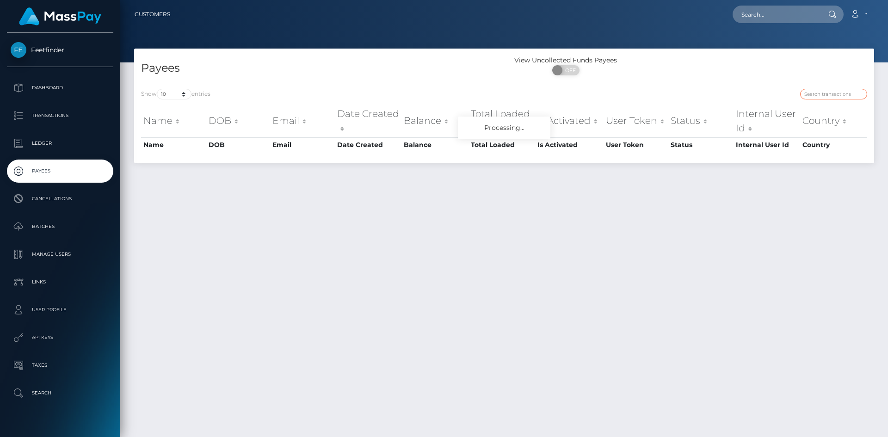
click at [825, 93] on input "search" at bounding box center [834, 94] width 67 height 11
paste input "[EMAIL_ADDRESS][DOMAIN_NAME] $135.15"
type input "[EMAIL_ADDRESS][DOMAIN_NAME] $135.15"
click at [860, 94] on input "[EMAIL_ADDRESS][DOMAIN_NAME] $135.15" at bounding box center [834, 94] width 67 height 11
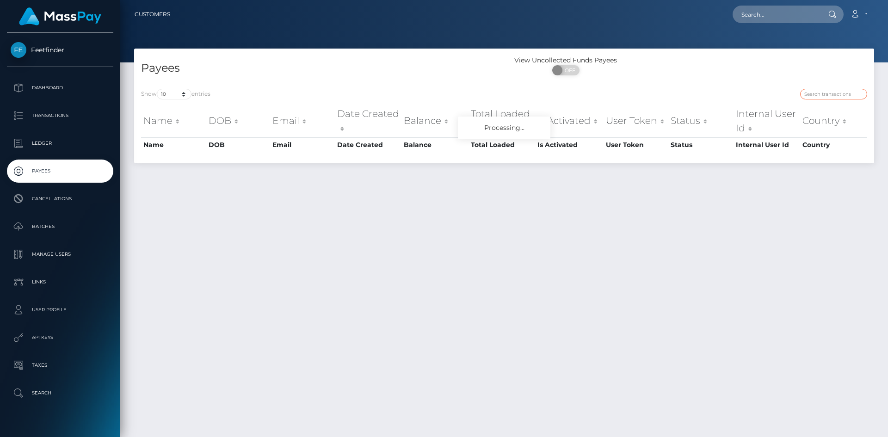
scroll to position [0, 0]
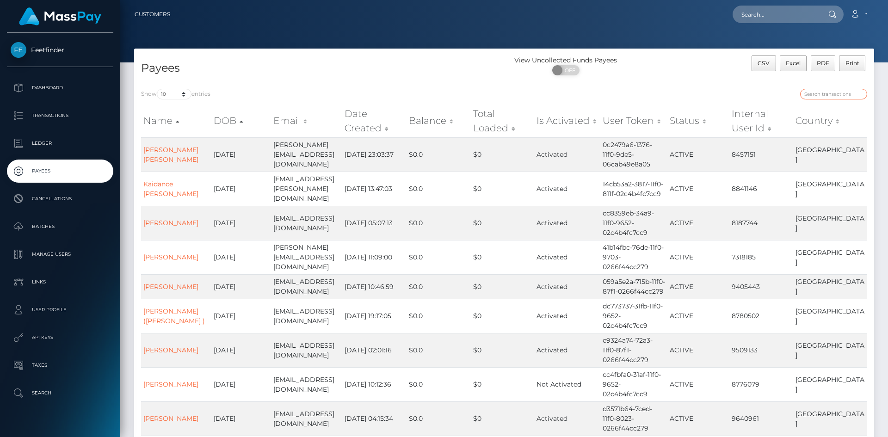
paste input "ec515922-7ec7-11f0-8023-0266f44cc279"
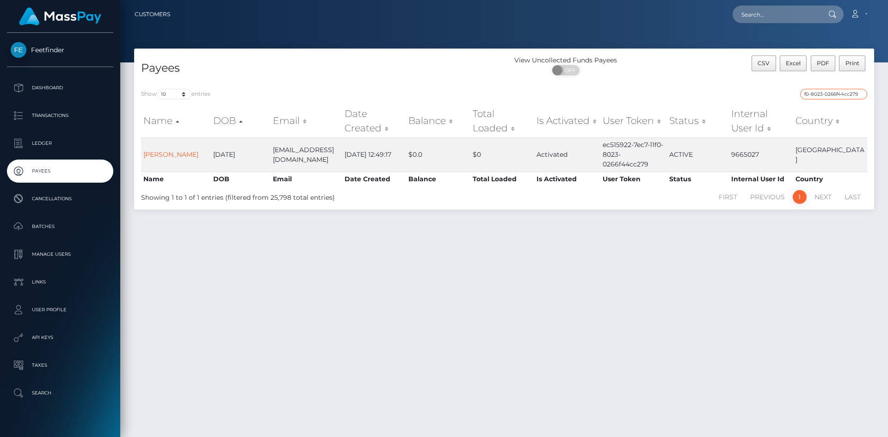
type input "ec515922-7ec7-11f0-8023-0266f44cc279"
click at [840, 93] on input "ec515922-7ec7-11f0-8023-0266f44cc279" at bounding box center [834, 94] width 67 height 11
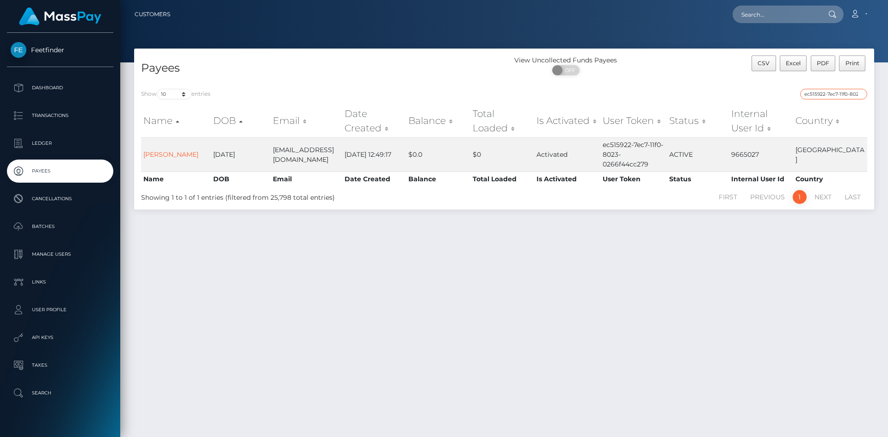
click at [840, 93] on input "ec515922-7ec7-11f0-8023-0266f44cc279" at bounding box center [834, 94] width 67 height 11
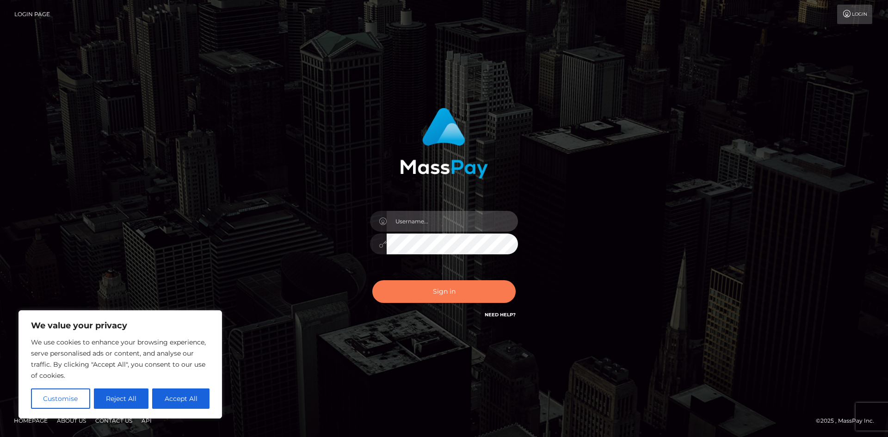
type input "hello.feetfinder"
click at [441, 292] on button "Sign in" at bounding box center [443, 291] width 143 height 23
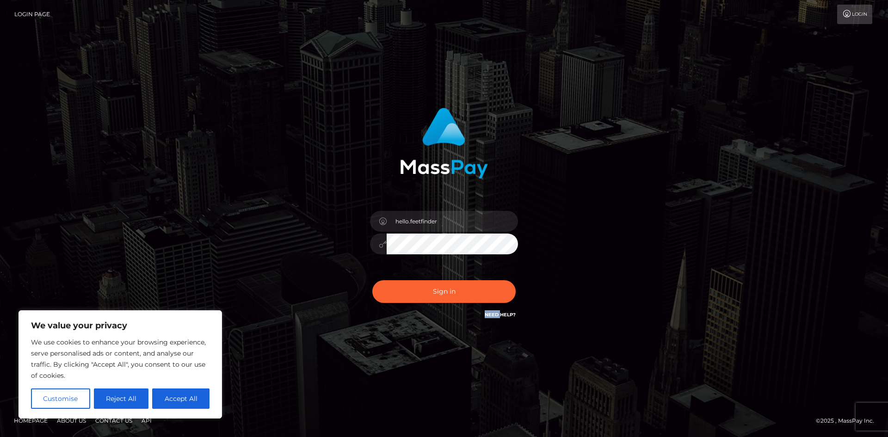
click at [441, 292] on div "Sign in Need Help?" at bounding box center [444, 295] width 162 height 41
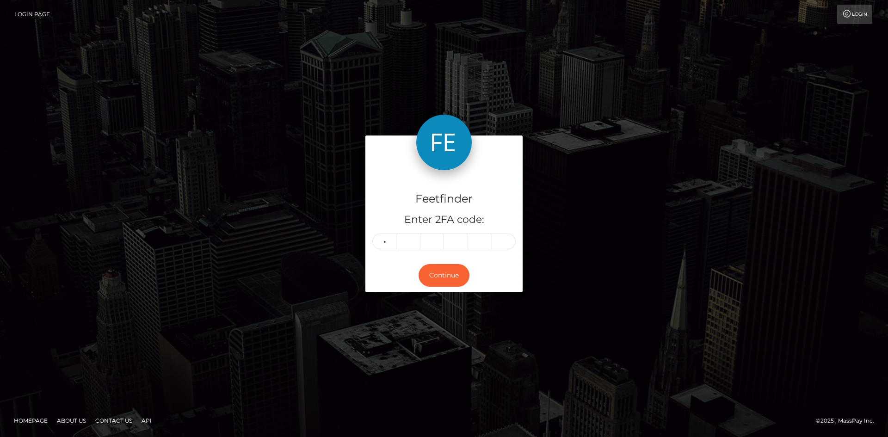
type input "2"
type input "6"
type input "8"
type input "5"
type input "4"
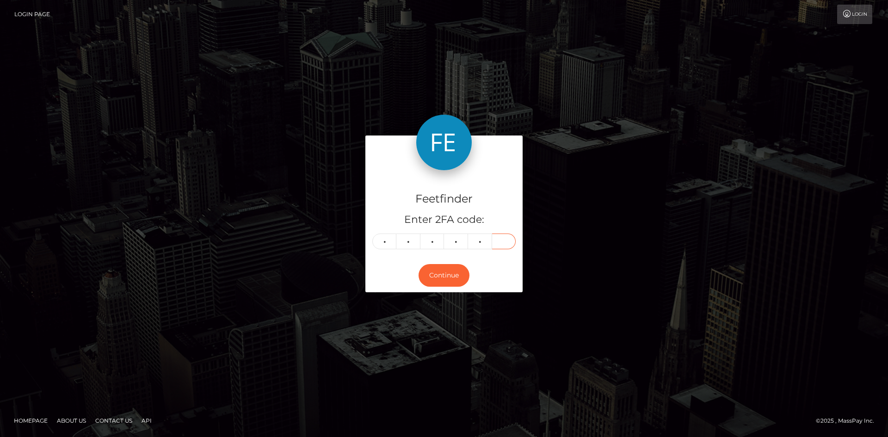
type input "3"
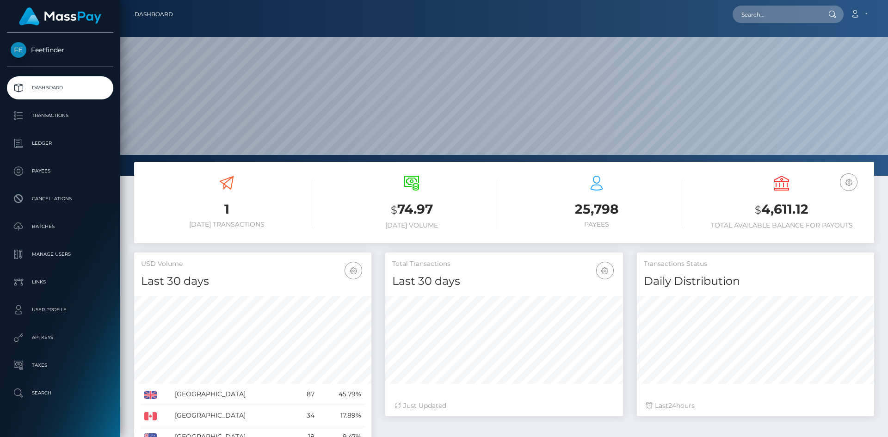
scroll to position [164, 238]
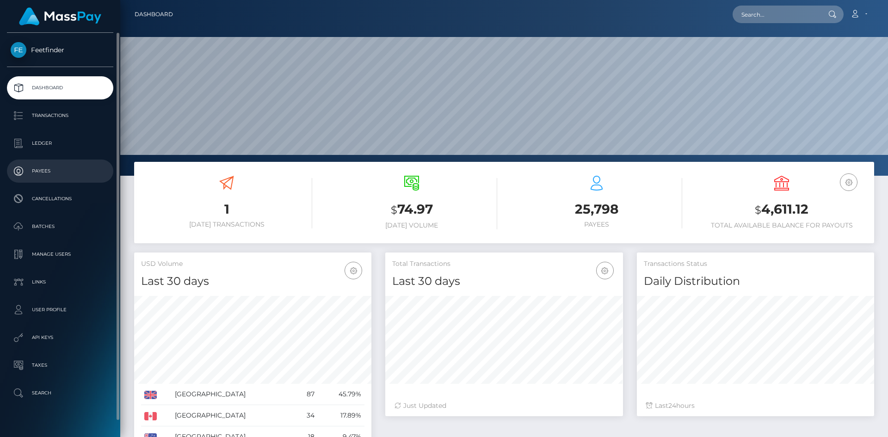
click at [54, 173] on p "Payees" at bounding box center [60, 171] width 99 height 14
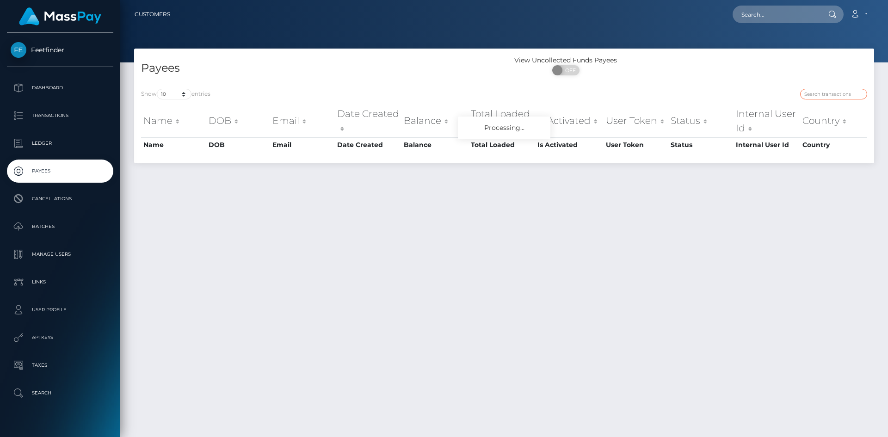
click at [845, 97] on input "search" at bounding box center [834, 94] width 67 height 11
paste input "e1b0f8cd-8363-11f0-8023-0266f44cc279"
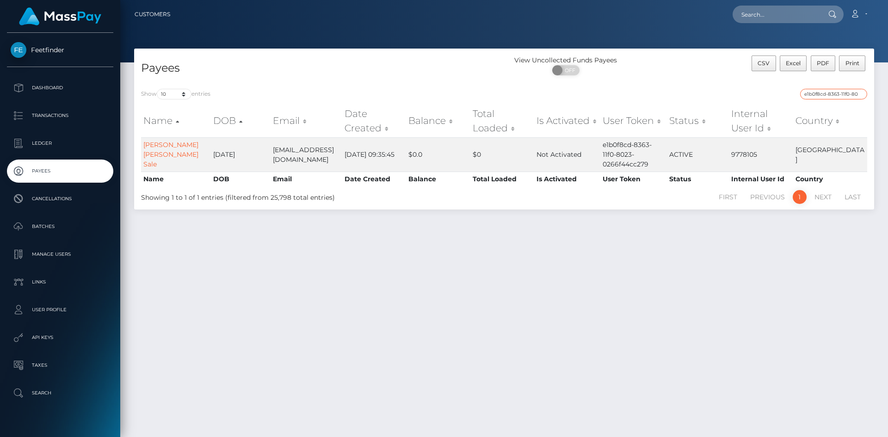
click at [844, 96] on input "e1b0f8cd-8363-11f0-8023-0266f44cc279" at bounding box center [834, 94] width 67 height 11
click at [844, 95] on input "e1b0f8cd-8363-11f0-8023-0266f44cc279" at bounding box center [834, 94] width 67 height 11
click at [845, 94] on input "e1b0f8cd-8363-11f0-8023-0266f44cc279" at bounding box center [834, 94] width 67 height 11
paste input "f2f03b29-8396"
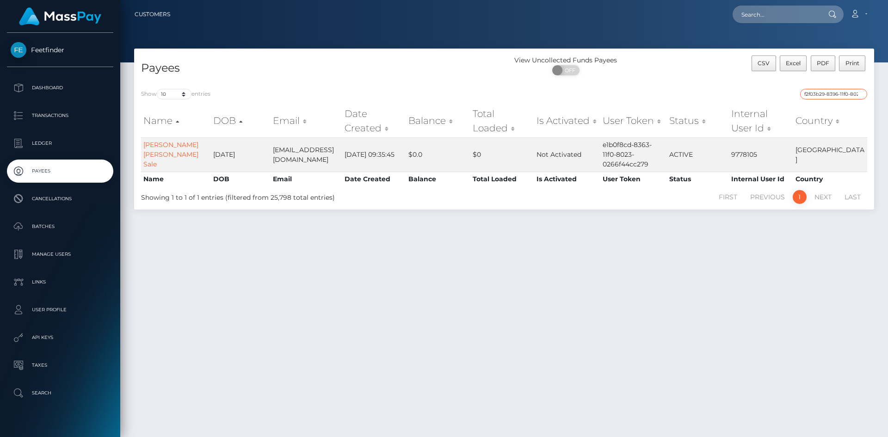
scroll to position [0, 39]
type input "f2f03b29-8396-11f0-8023-0266f44cc279"
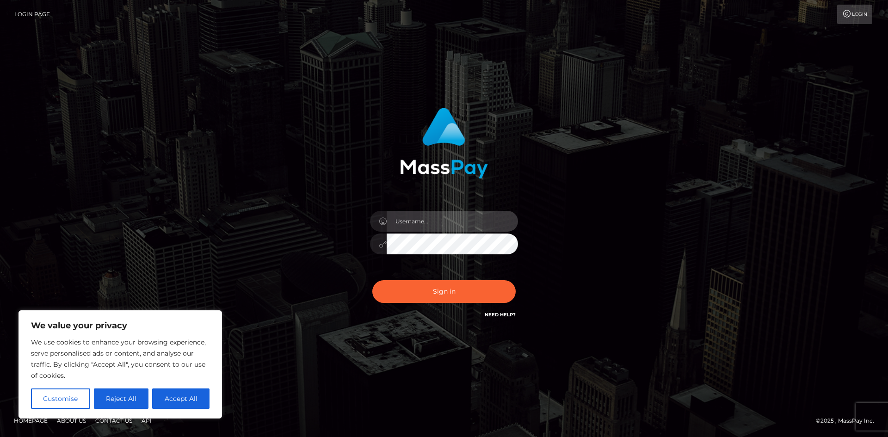
type input "hello.feetfinder"
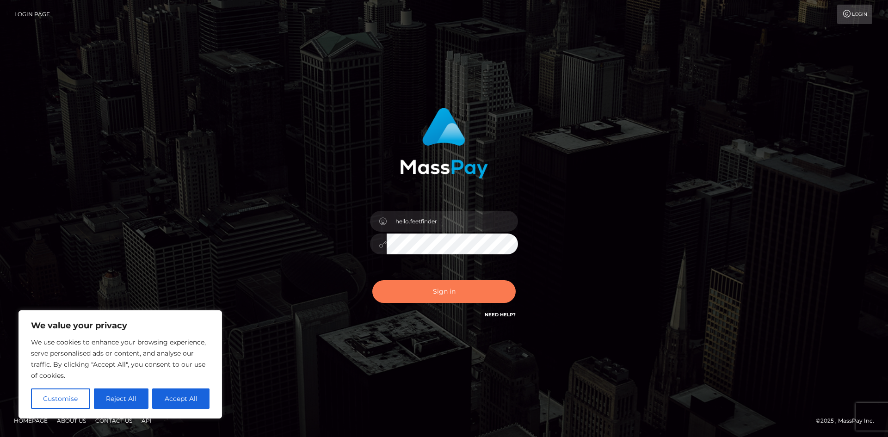
click at [435, 290] on button "Sign in" at bounding box center [443, 291] width 143 height 23
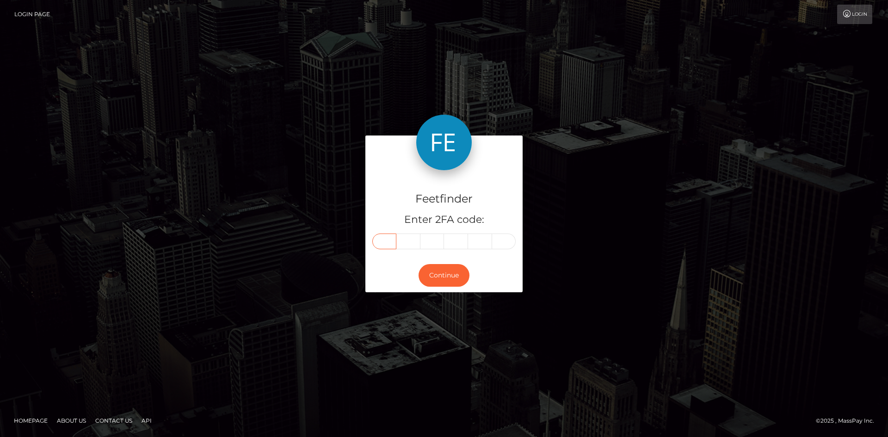
click at [396, 245] on input "text" at bounding box center [384, 242] width 24 height 16
type input "9"
type input "8"
type input "6"
type input "0"
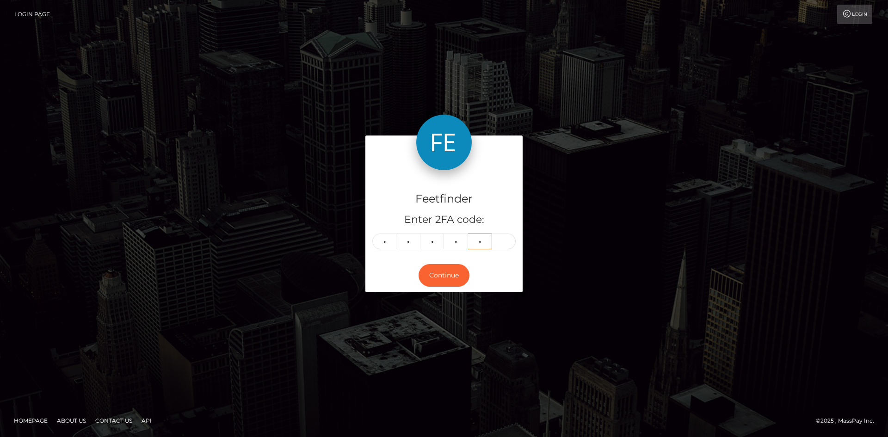
type input "5"
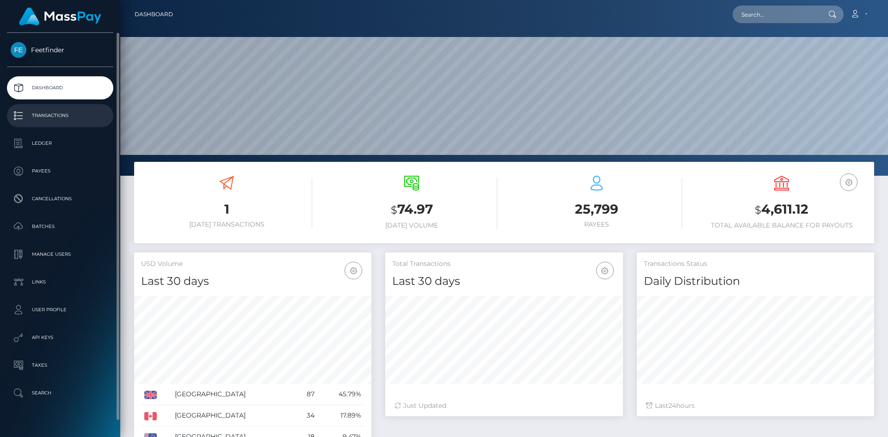
scroll to position [164, 238]
click at [54, 170] on p "Payees" at bounding box center [60, 171] width 99 height 14
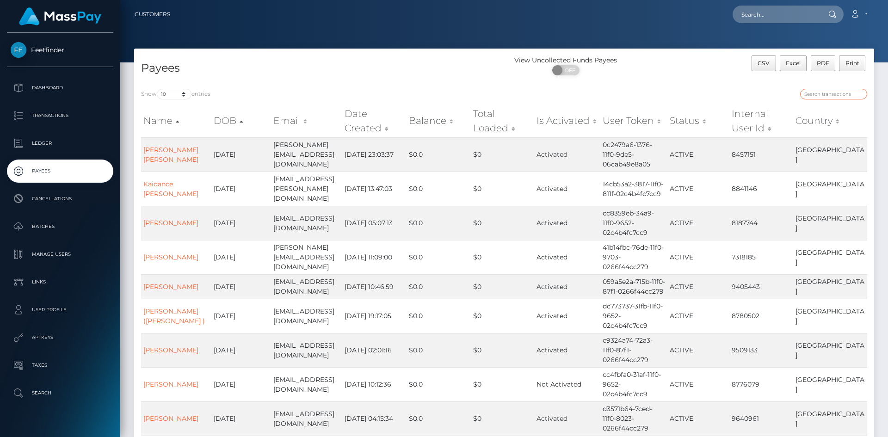
click at [831, 99] on input "search" at bounding box center [834, 94] width 67 height 11
paste input "a97cbe90-4483-11f0-bf09-062f66d36555"
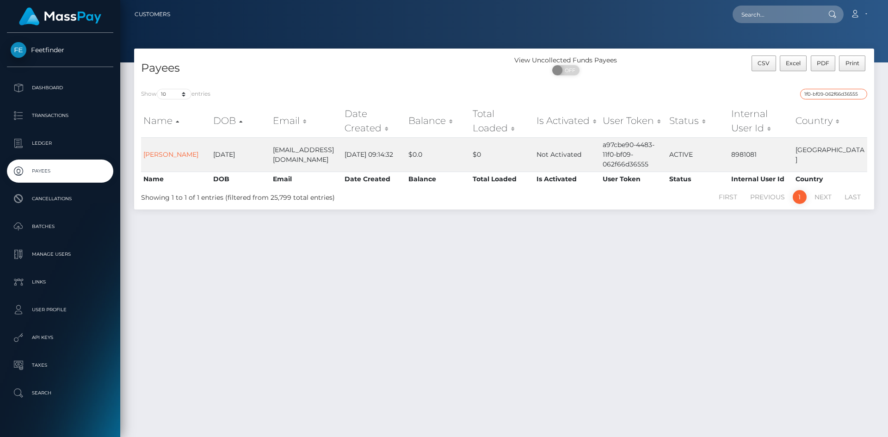
type input "a97cbe90-4483-11f0-bf09-062f66d36555"
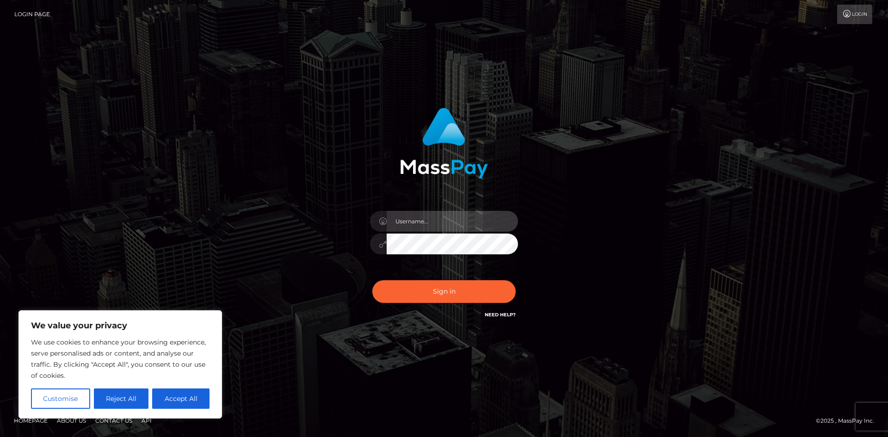
type input "hello.feetfinder"
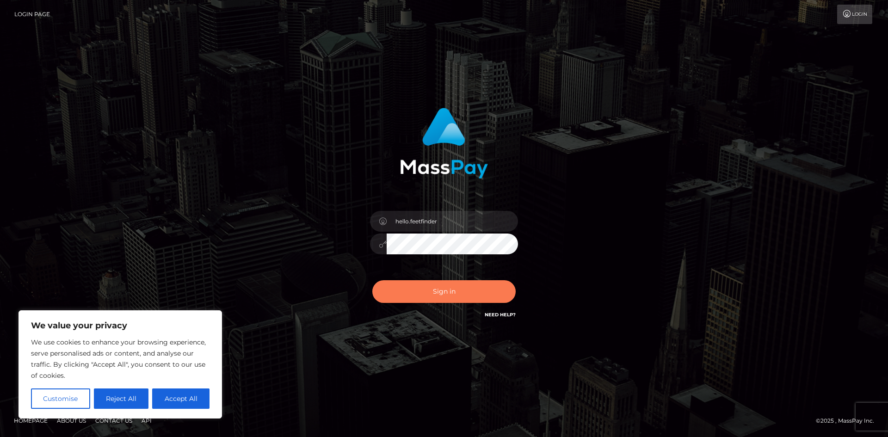
click at [459, 299] on button "Sign in" at bounding box center [443, 291] width 143 height 23
click at [459, 299] on div "Sign in Need Help?" at bounding box center [444, 295] width 162 height 41
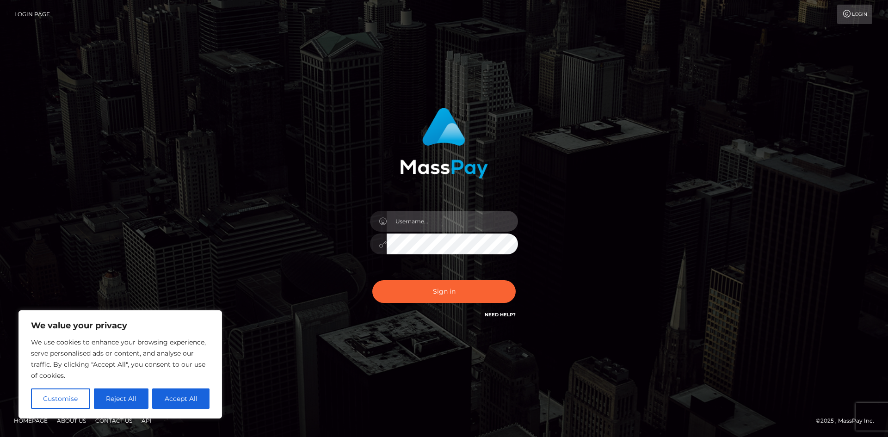
type input "hello.feetfinder"
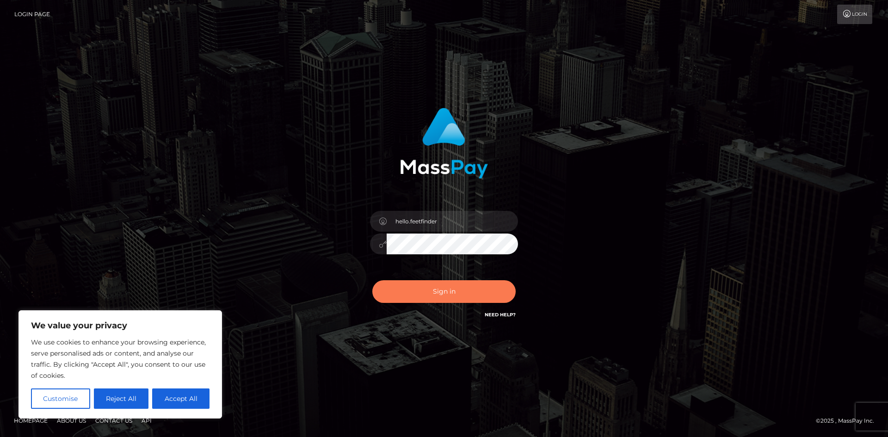
click at [470, 298] on button "Sign in" at bounding box center [443, 291] width 143 height 23
click at [470, 298] on div "Sign in Need Help?" at bounding box center [444, 295] width 162 height 41
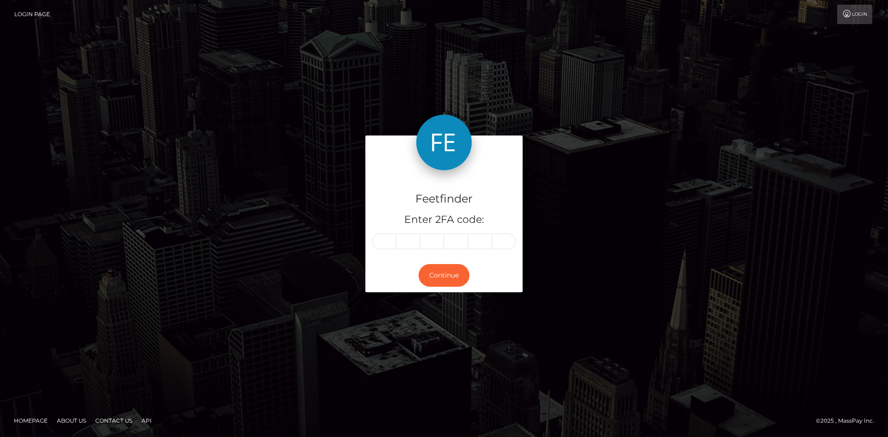
click at [461, 298] on form "Feetfinder Enter 2FA code: Continue" at bounding box center [444, 219] width 157 height 166
drag, startPoint x: 384, startPoint y: 244, endPoint x: 391, endPoint y: 244, distance: 6.5
click at [385, 244] on input "text" at bounding box center [384, 242] width 24 height 16
type input "1"
type input "4"
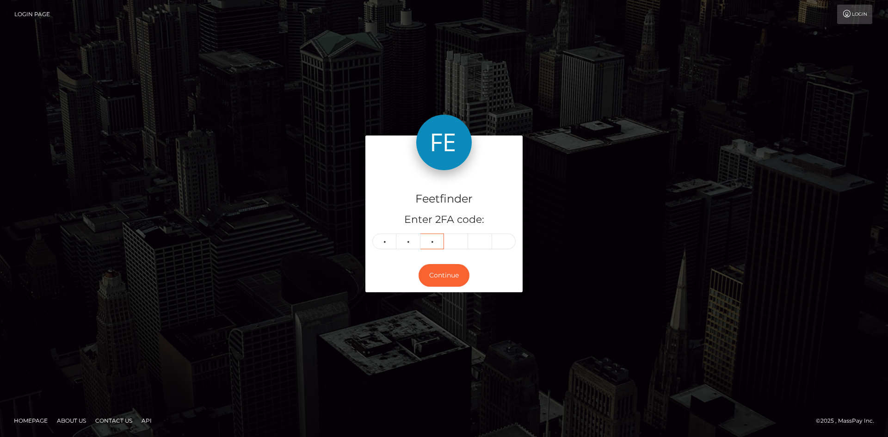
type input "5"
type input "3"
type input "8"
type input "5"
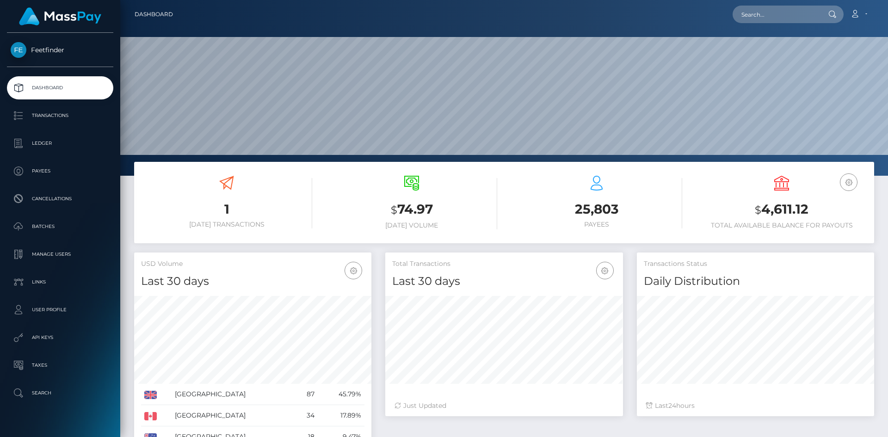
scroll to position [164, 238]
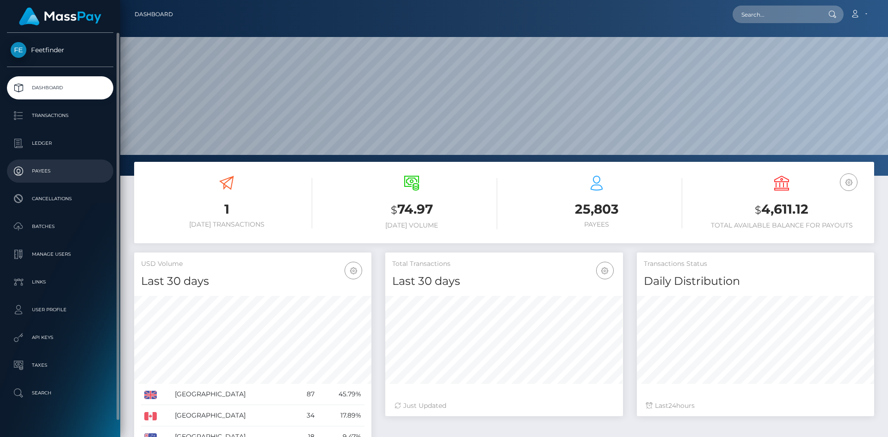
click at [65, 173] on p "Payees" at bounding box center [60, 171] width 99 height 14
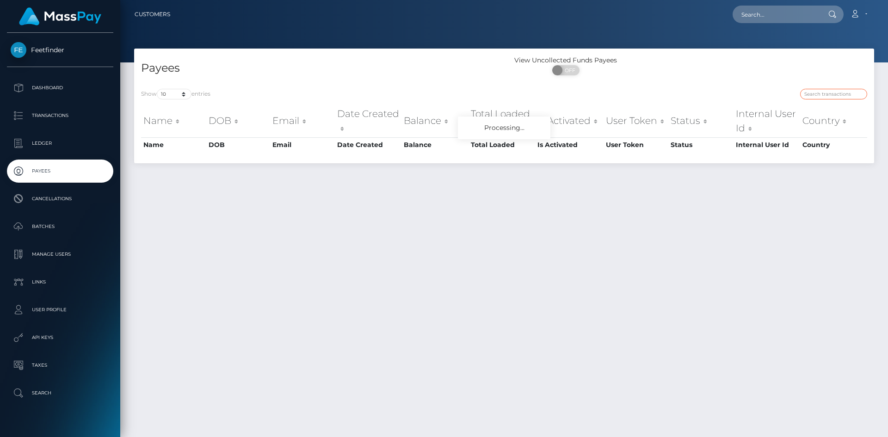
click input "search"
paste input "8428c105-8652-11f0-8023-0266f44cc279"
type input "8428c105-8652-11f0-8023-0266f44cc279"
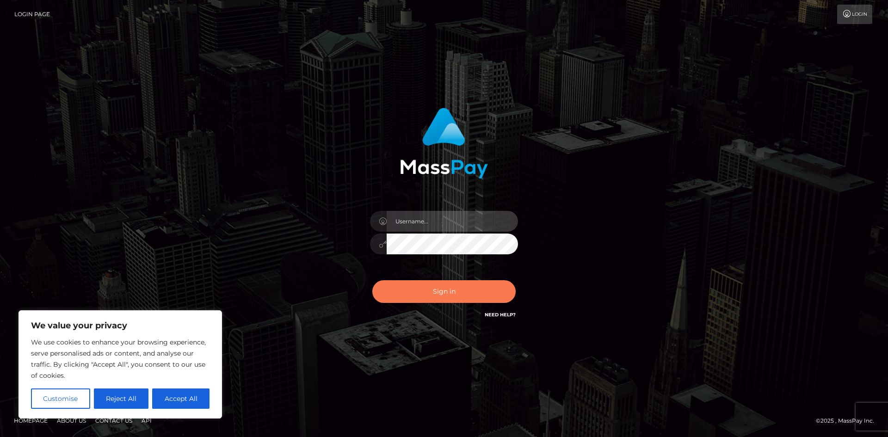
type input "hello.feetfinder"
click at [477, 296] on button "Sign in" at bounding box center [443, 291] width 143 height 23
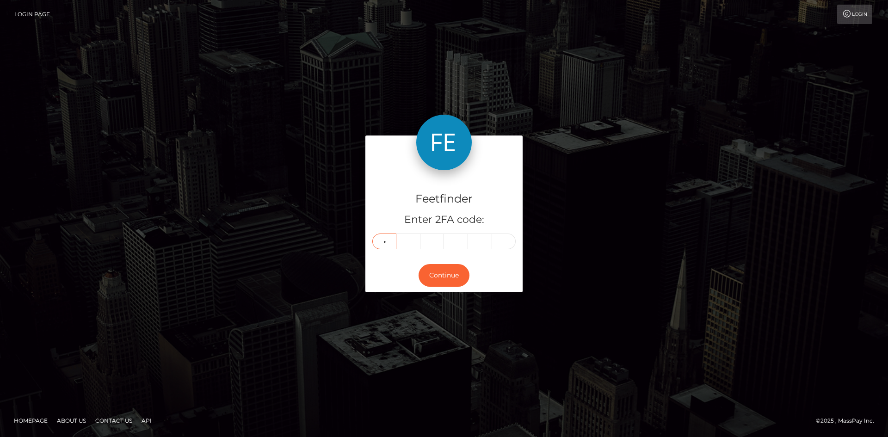
type input "8"
type input "4"
type input "5"
type input "1"
type input "5"
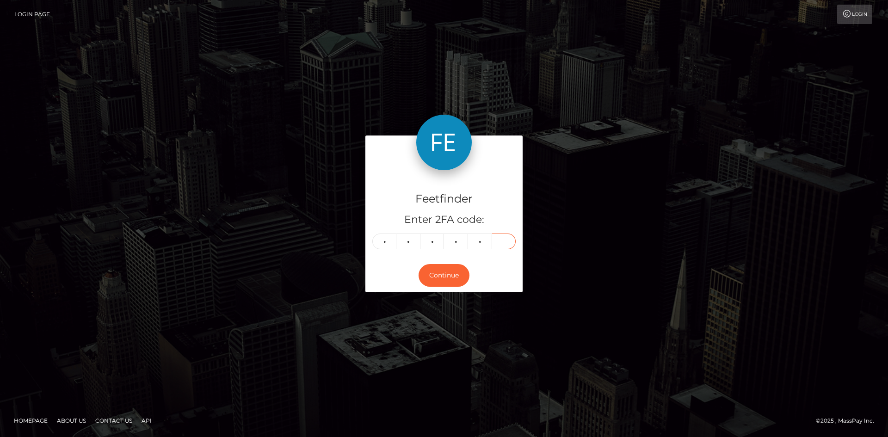
type input "0"
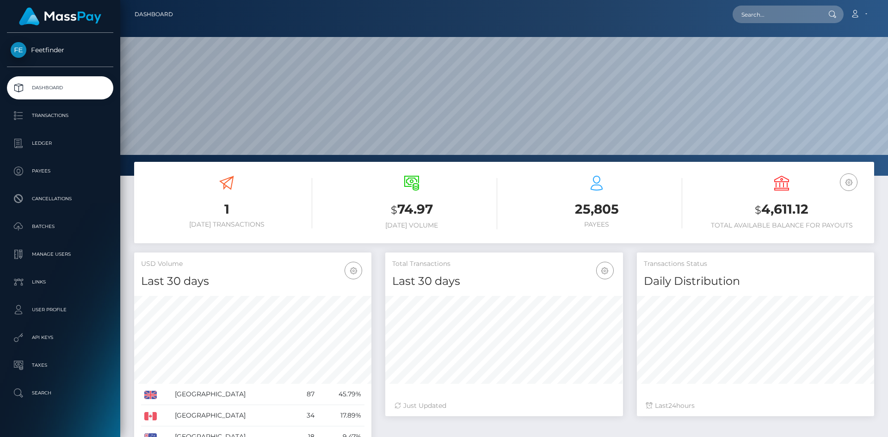
scroll to position [164, 238]
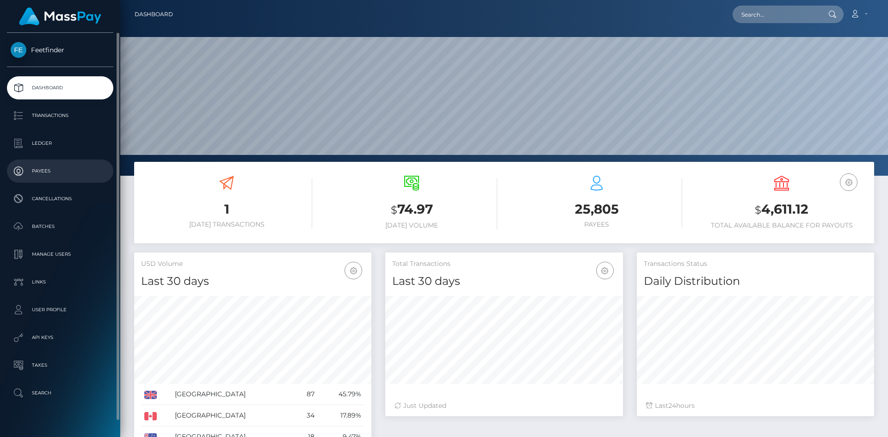
click at [68, 176] on p "Payees" at bounding box center [60, 171] width 99 height 14
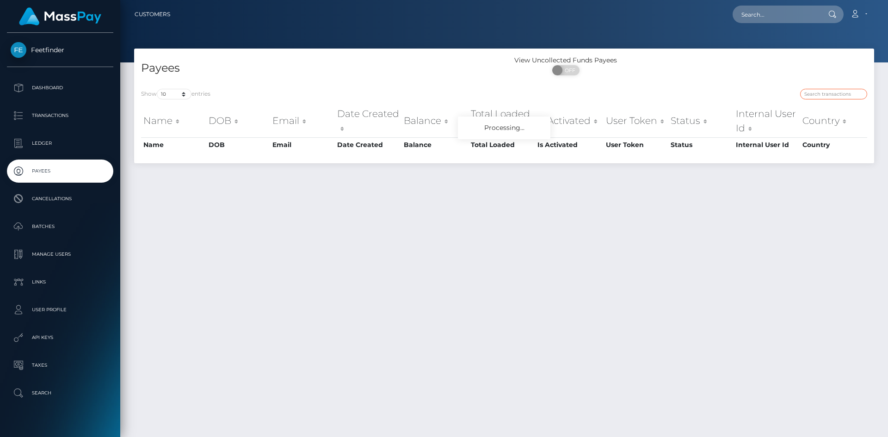
click at [839, 94] on input "search" at bounding box center [834, 94] width 67 height 11
paste input "8428c105-8652-11f0-8023-0266f44cc279"
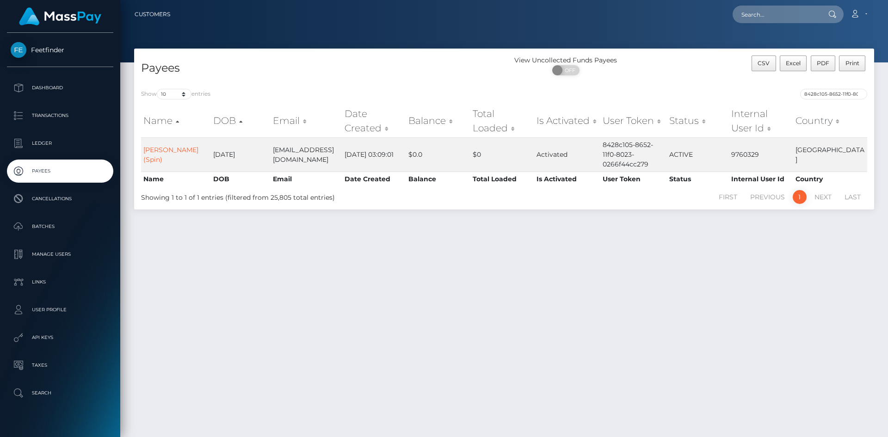
click at [236, 124] on th "DOB" at bounding box center [241, 121] width 60 height 33
click at [229, 155] on td "2007-01-11" at bounding box center [241, 154] width 60 height 34
click at [234, 155] on td "2007-01-11" at bounding box center [241, 154] width 60 height 34
click at [839, 94] on input "8428c105-8652-11f0-8023-0266f44cc279" at bounding box center [834, 94] width 67 height 11
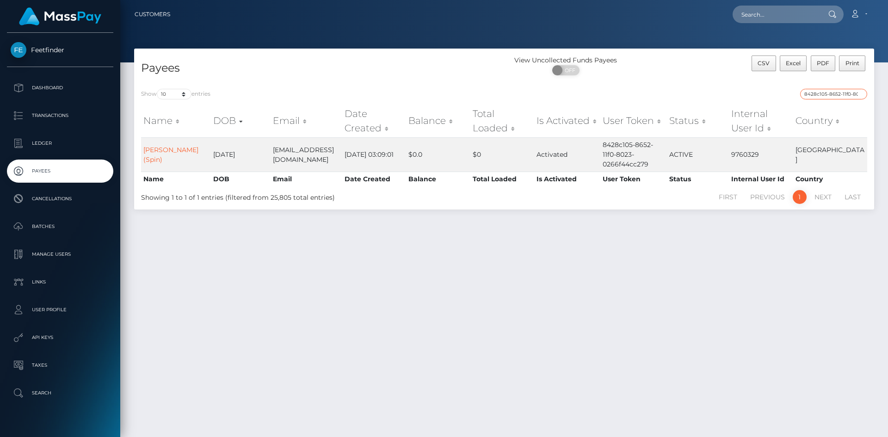
click at [839, 94] on input "8428c105-8652-11f0-8023-0266f44cc279" at bounding box center [834, 94] width 67 height 11
paste input "7edefb03-83a9"
type input "7edefb03-83a9-11f0-8023-0266f44cc279"
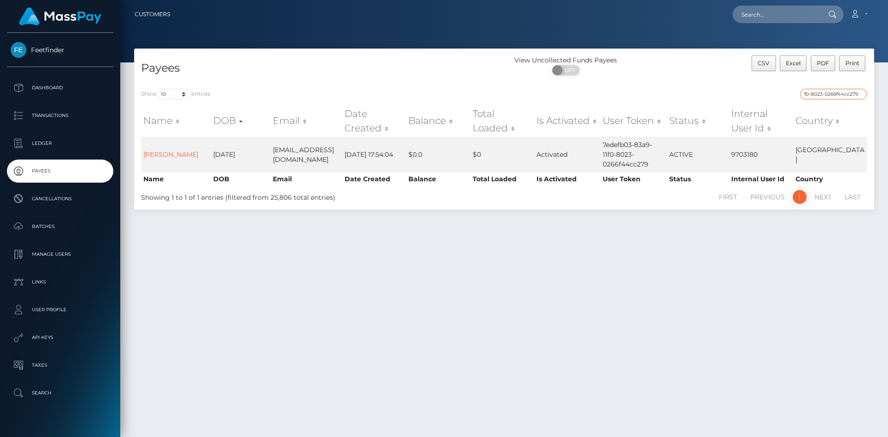
scroll to position [0, 0]
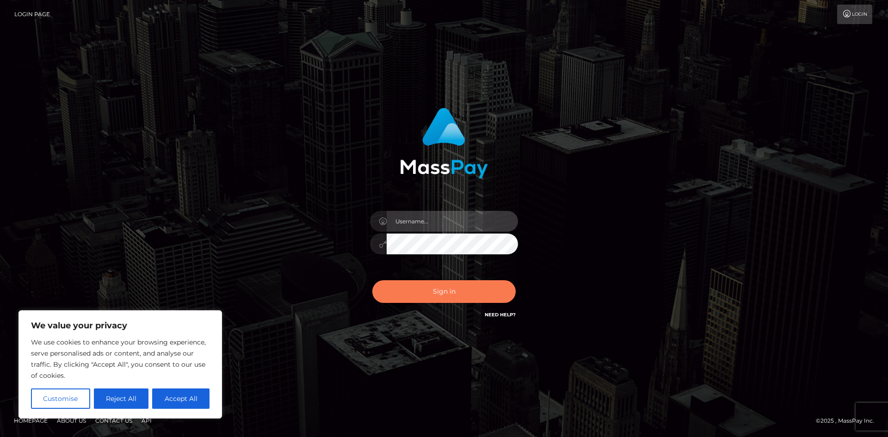
type input "hello.feetfinder"
click at [462, 297] on button "Sign in" at bounding box center [443, 291] width 143 height 23
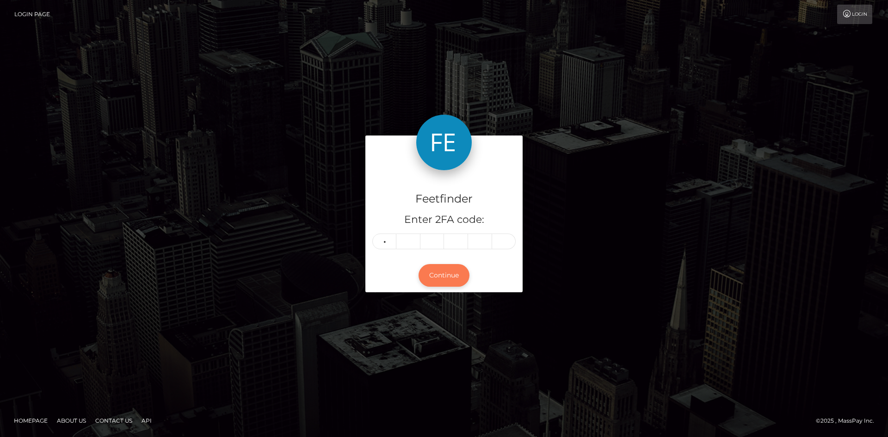
type input "0"
type input "5"
type input "4"
type input "3"
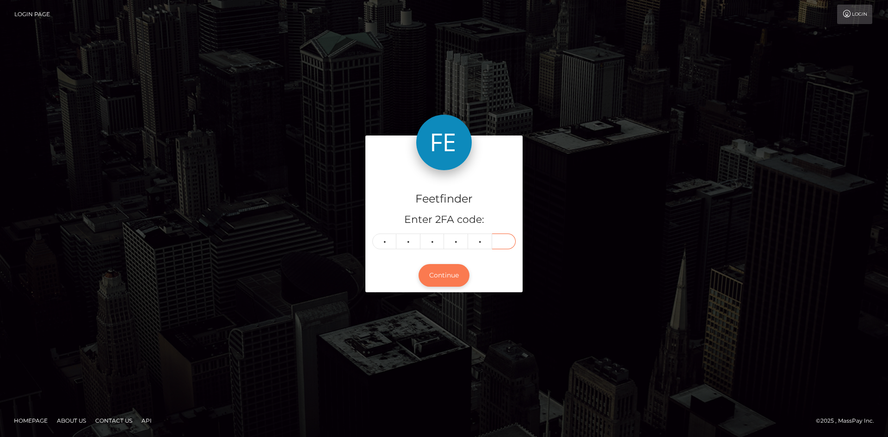
type input "1"
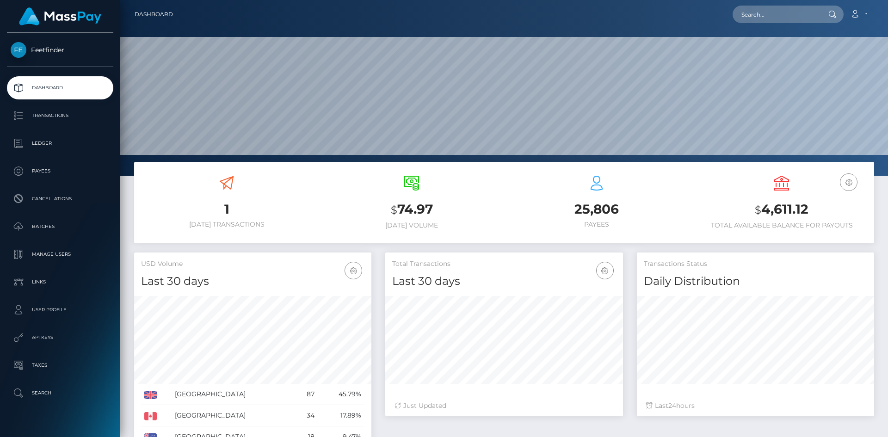
scroll to position [164, 238]
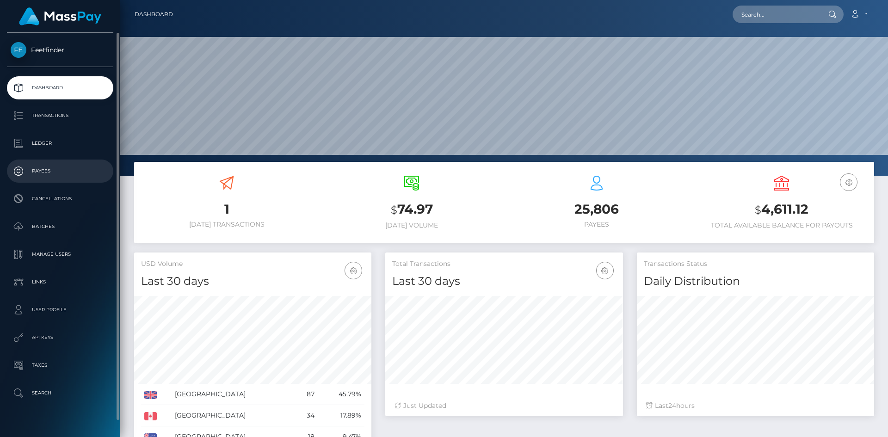
click at [51, 177] on p "Payees" at bounding box center [60, 171] width 99 height 14
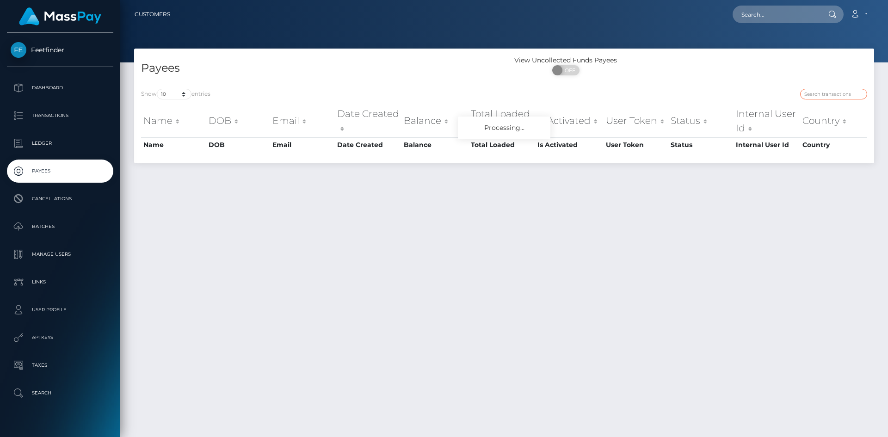
click at [836, 95] on input "search" at bounding box center [834, 94] width 67 height 11
paste input "0e34915e-837d-11f0-8023-0266f44cc279"
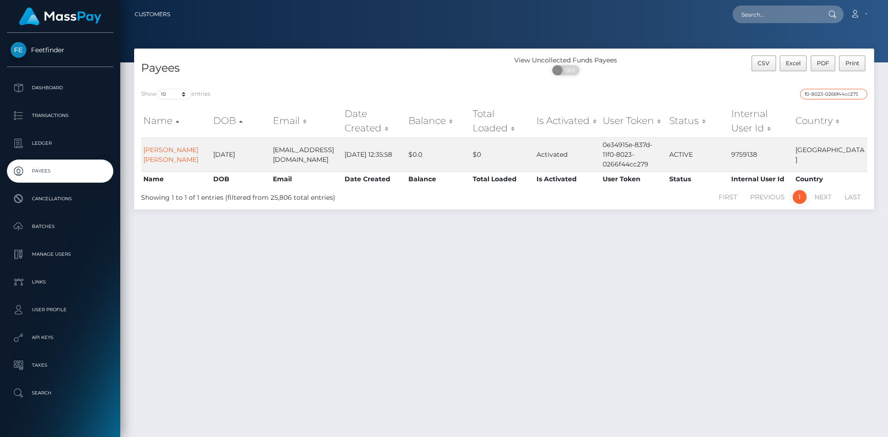
type input "0e34915e-837d-11f0-8023-0266f44cc279"
